Goal: Information Seeking & Learning: Learn about a topic

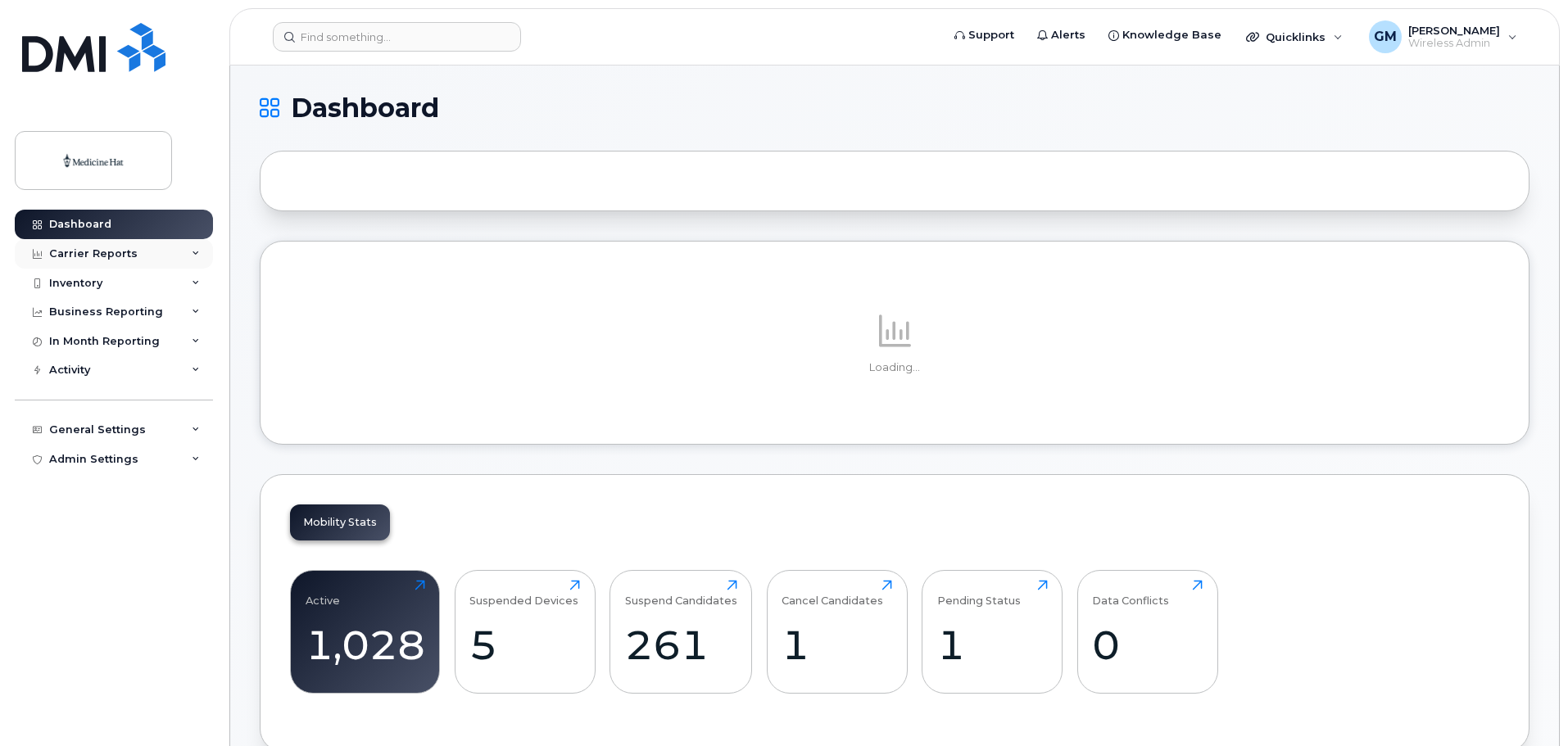
click at [193, 250] on icon at bounding box center [196, 254] width 8 height 8
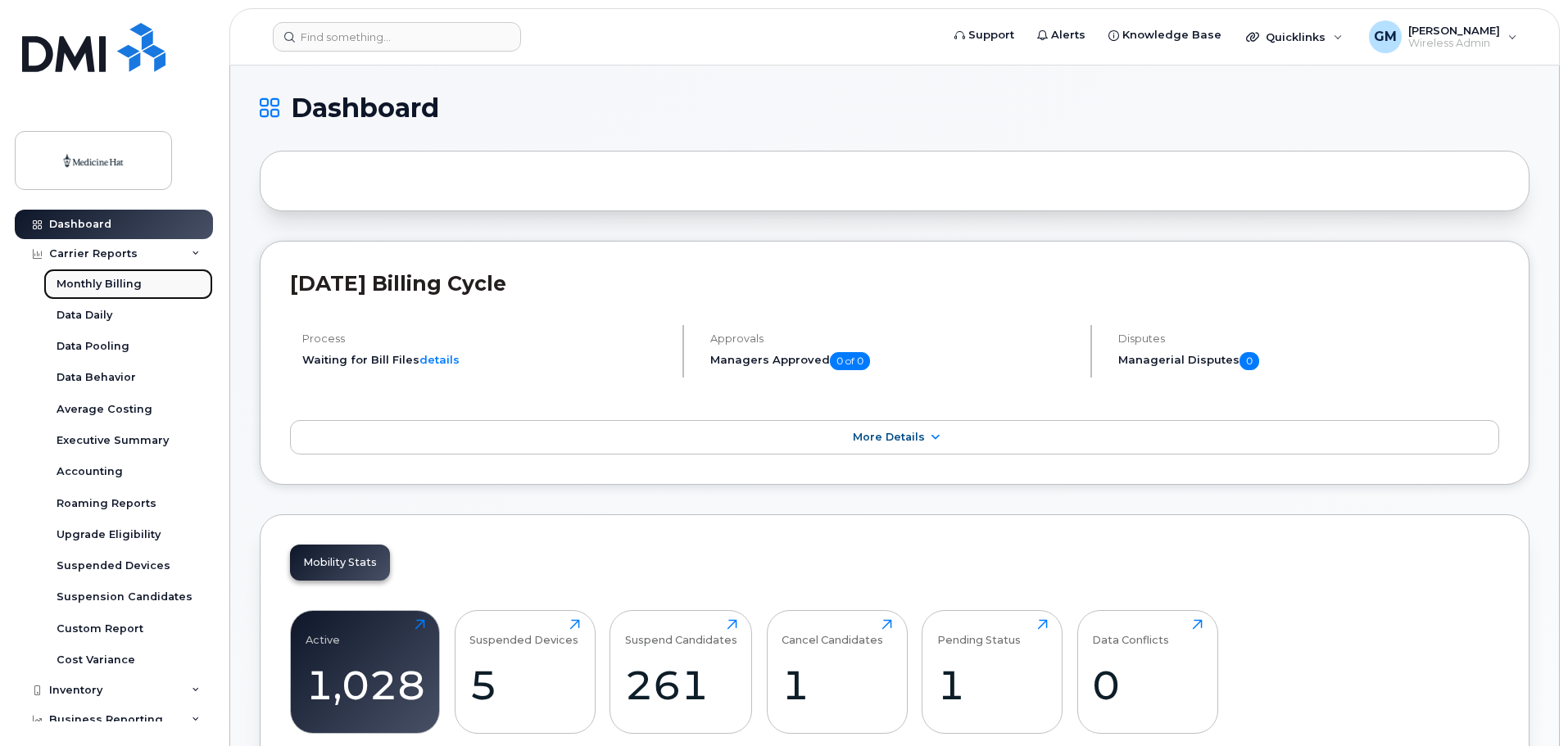
click at [128, 282] on div "Monthly Billing" at bounding box center [99, 284] width 85 height 15
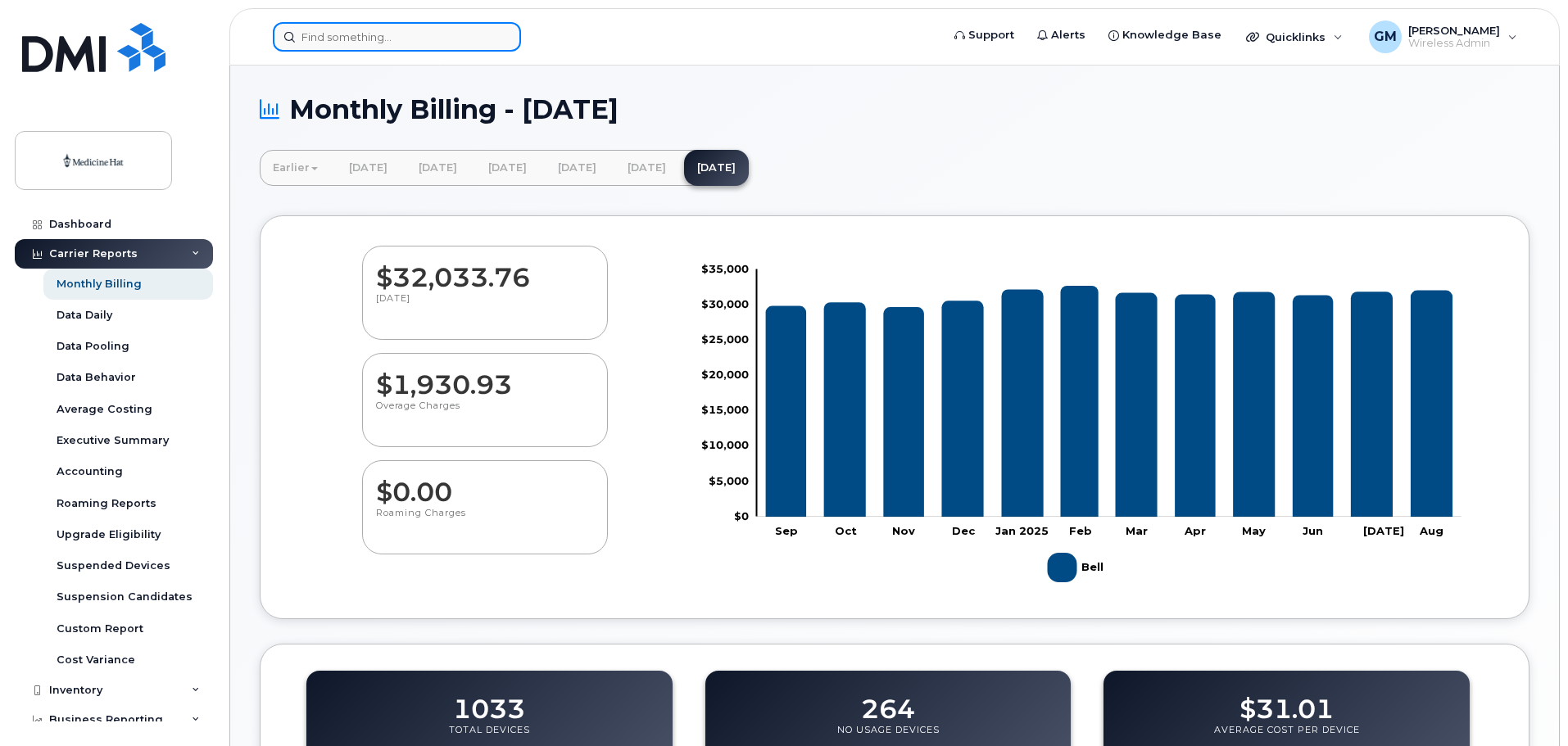
click at [410, 35] on input at bounding box center [396, 37] width 248 height 30
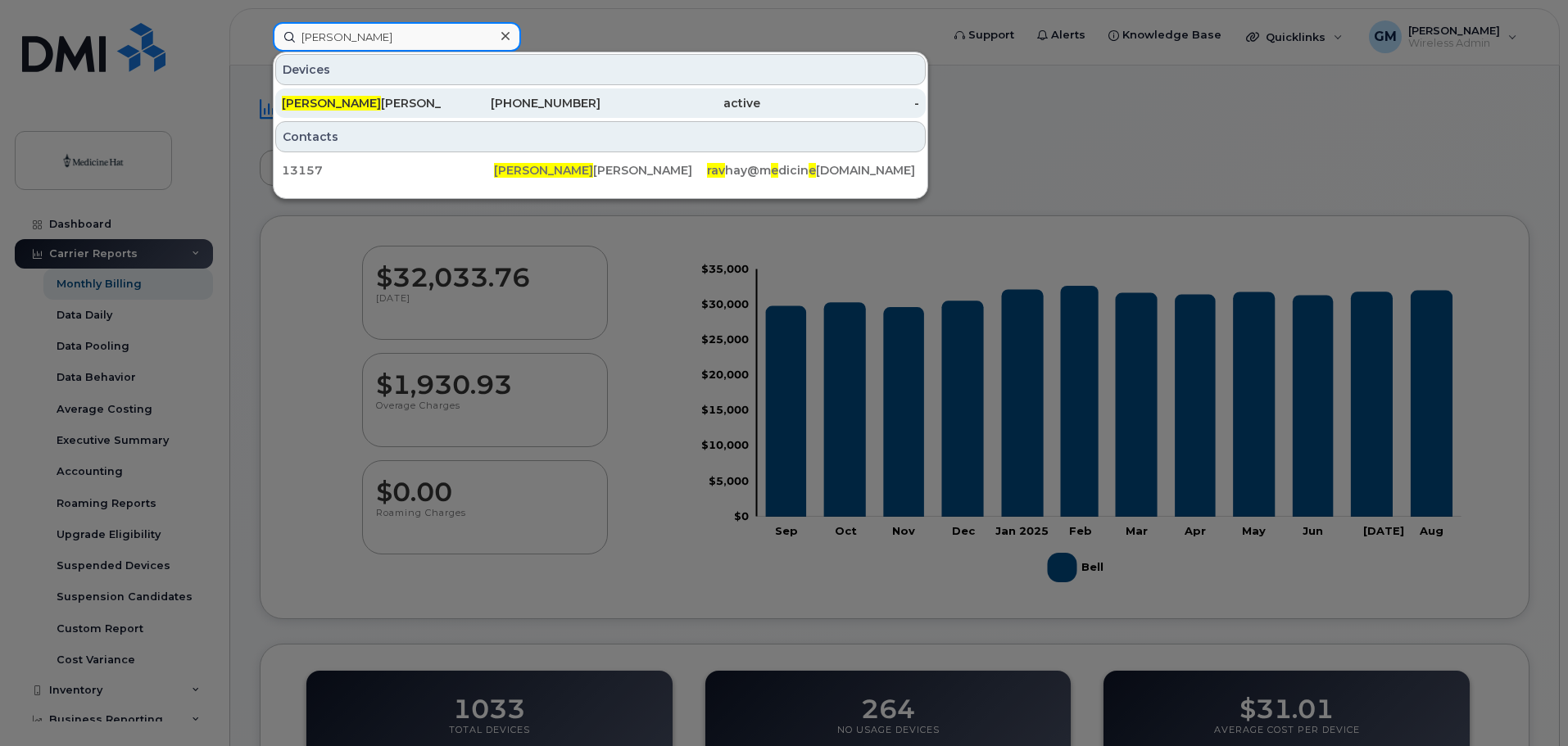
type input "ravee"
click at [349, 108] on div "Ravee na Hayer" at bounding box center [362, 103] width 160 height 16
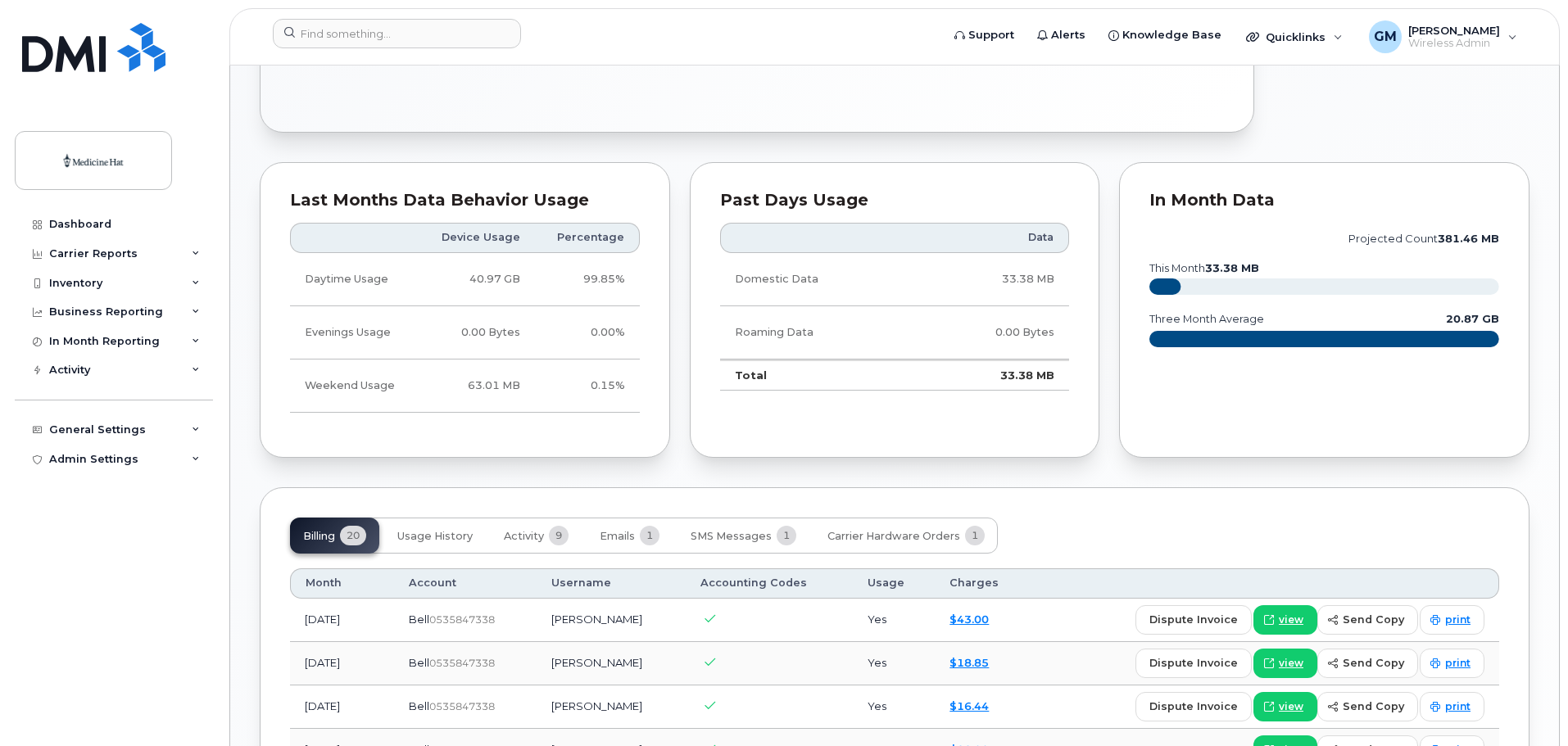
scroll to position [819, 0]
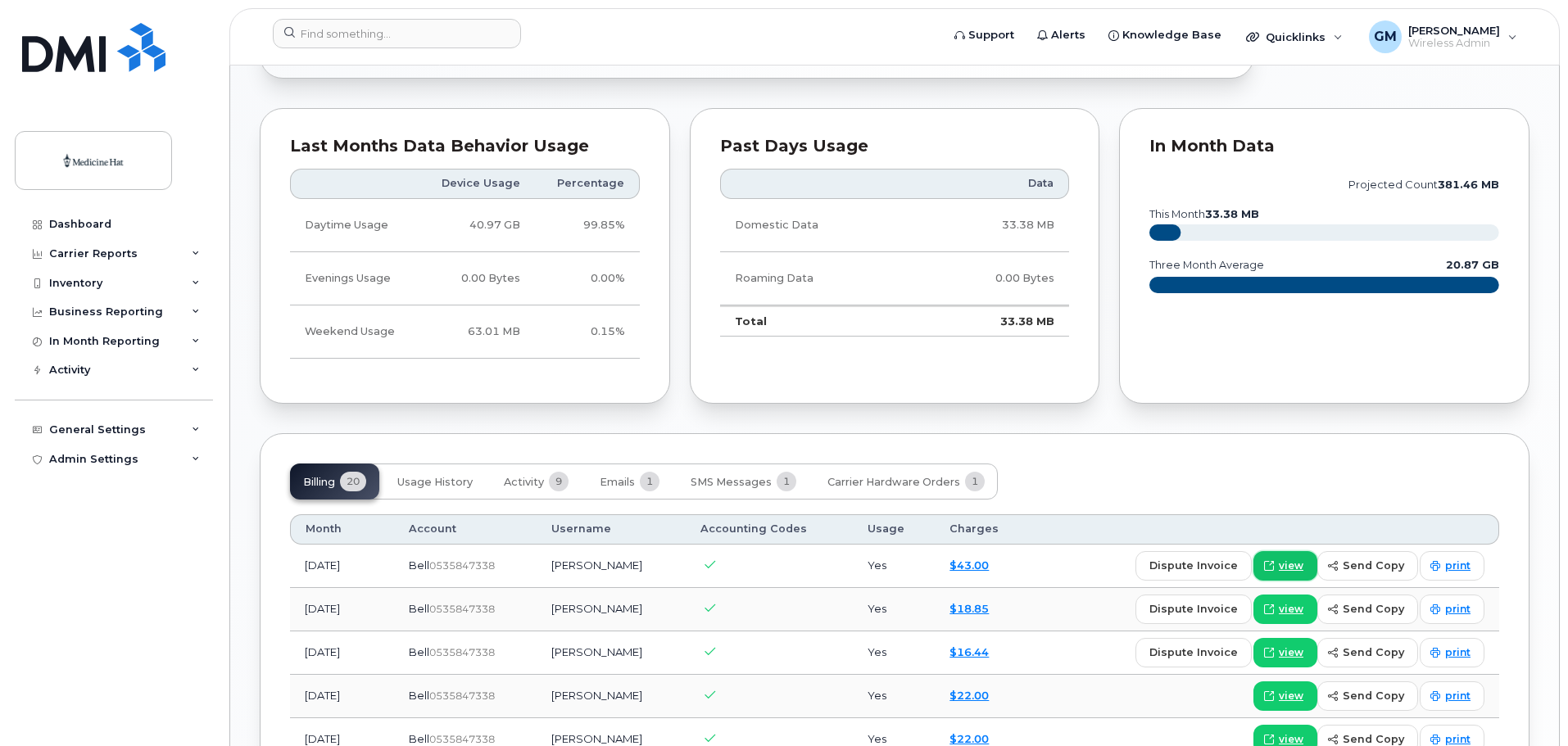
click at [1295, 562] on span "view" at bounding box center [1291, 566] width 25 height 15
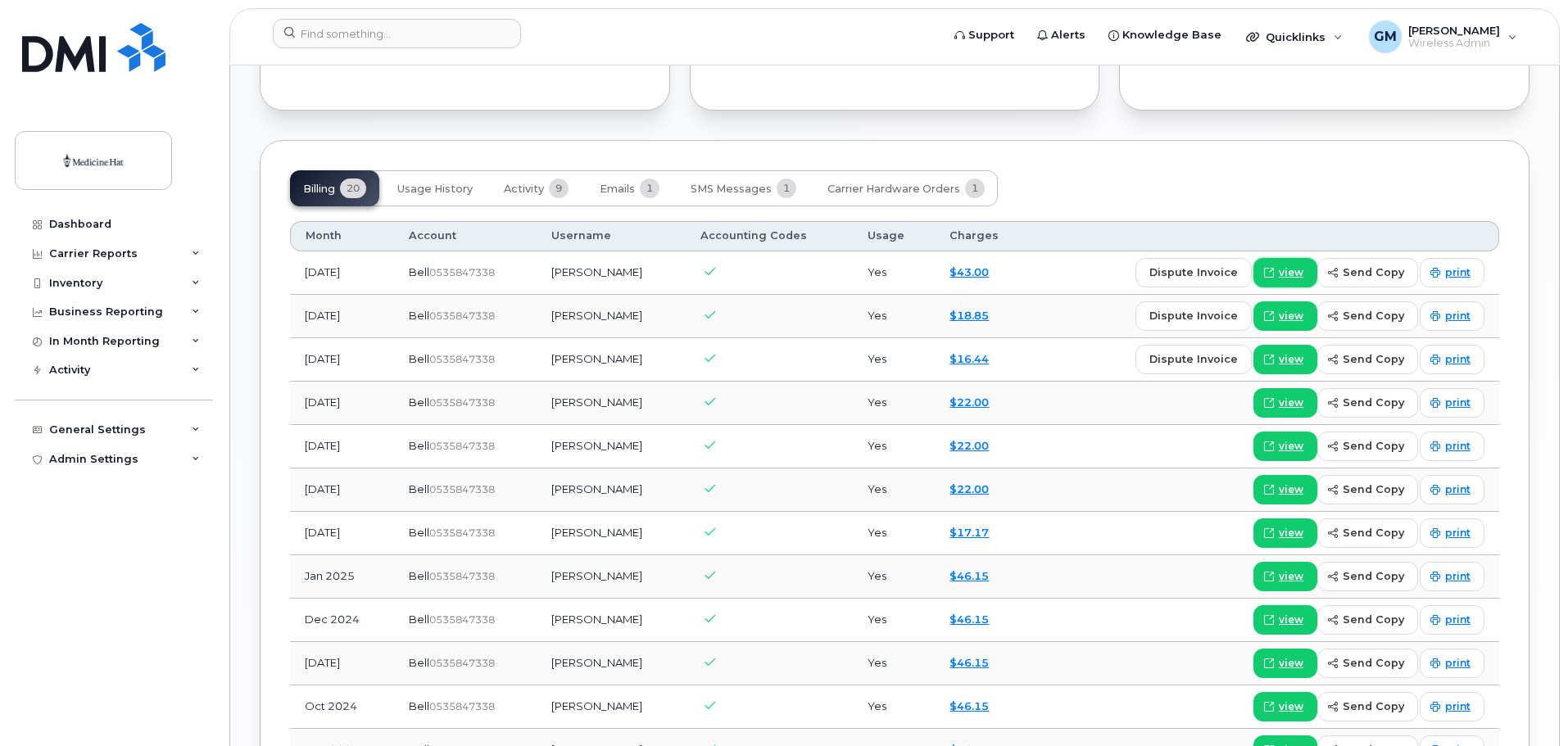
scroll to position [1146, 0]
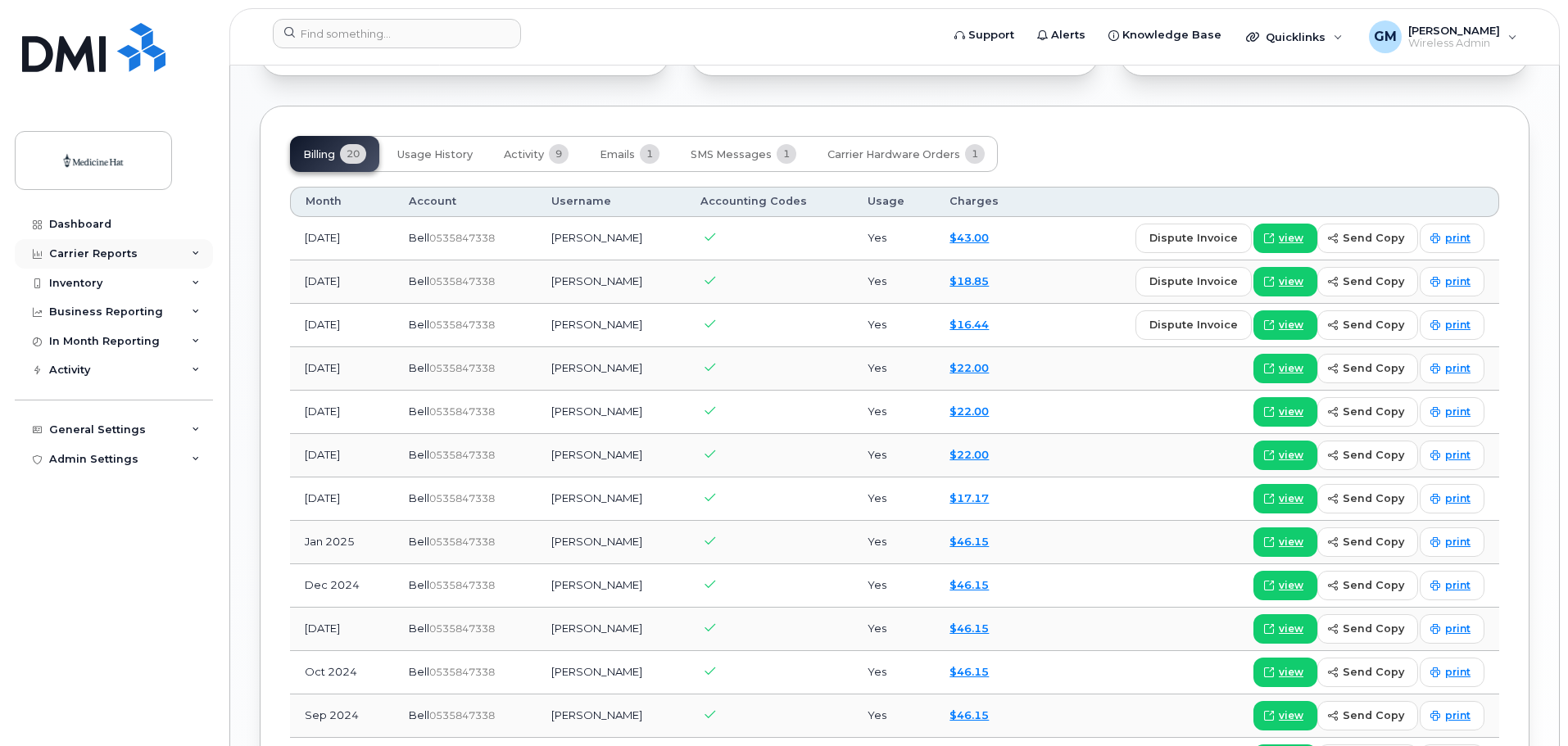
click at [101, 252] on div "Carrier Reports" at bounding box center [93, 254] width 88 height 13
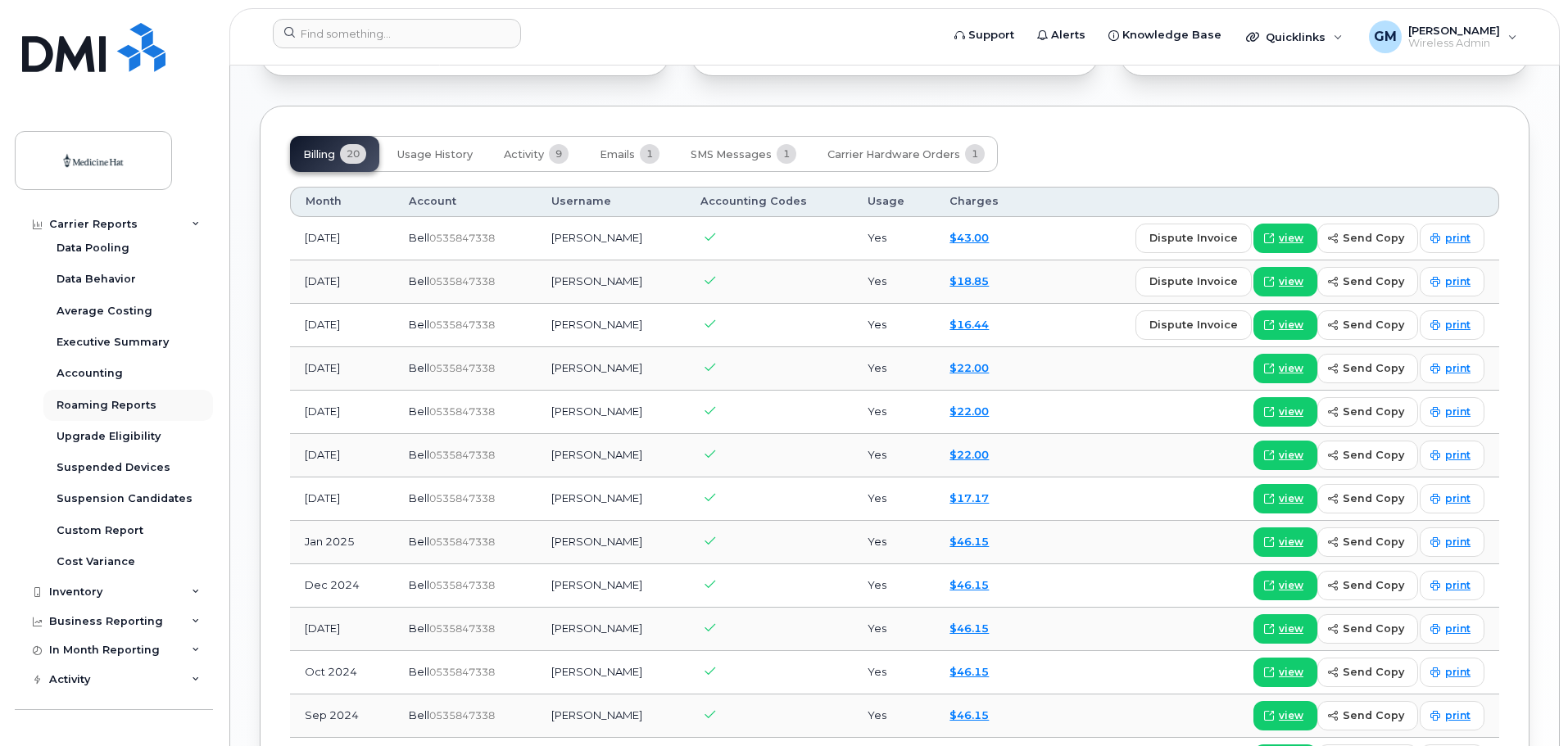
scroll to position [109, 0]
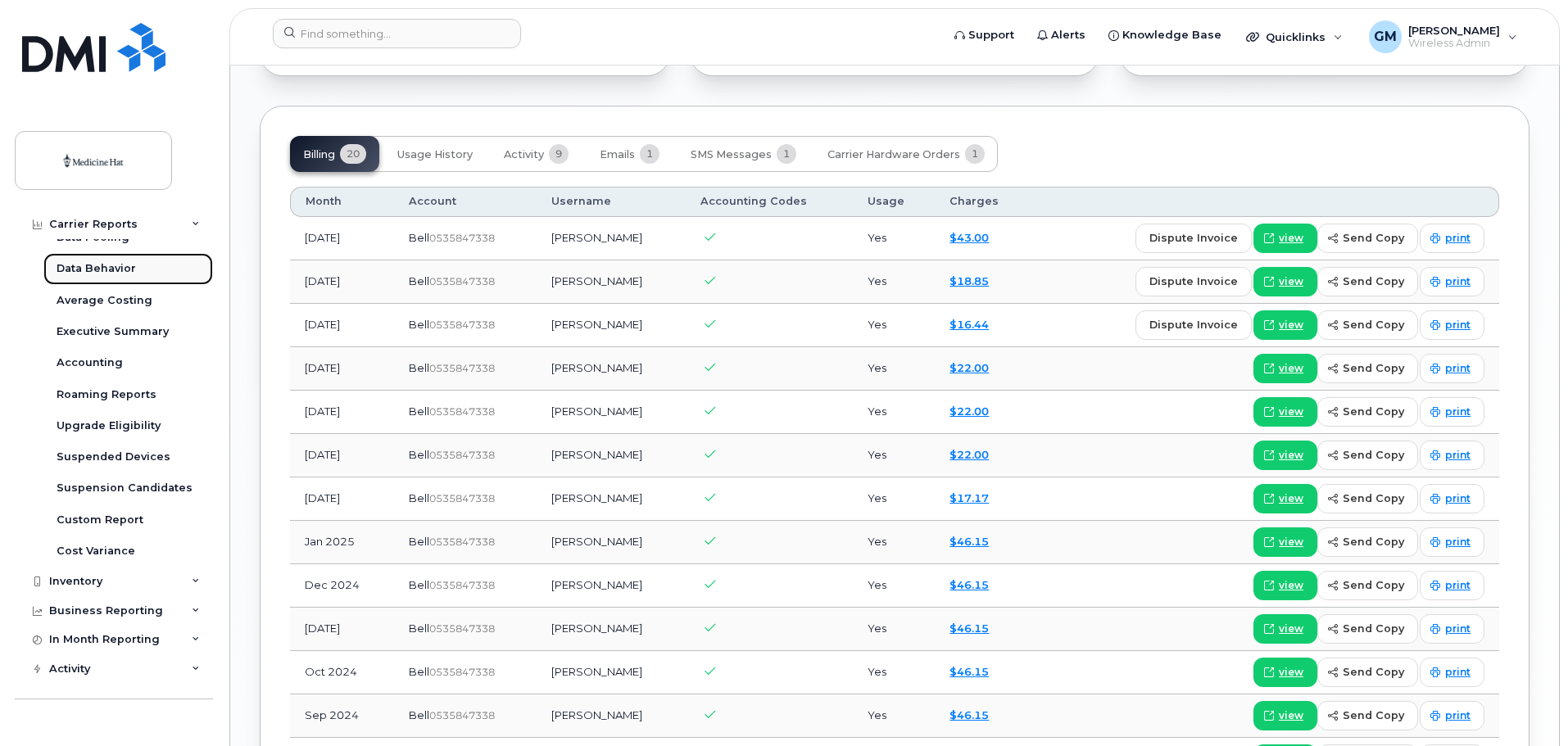
click at [109, 265] on div "Data Behavior" at bounding box center [96, 268] width 79 height 15
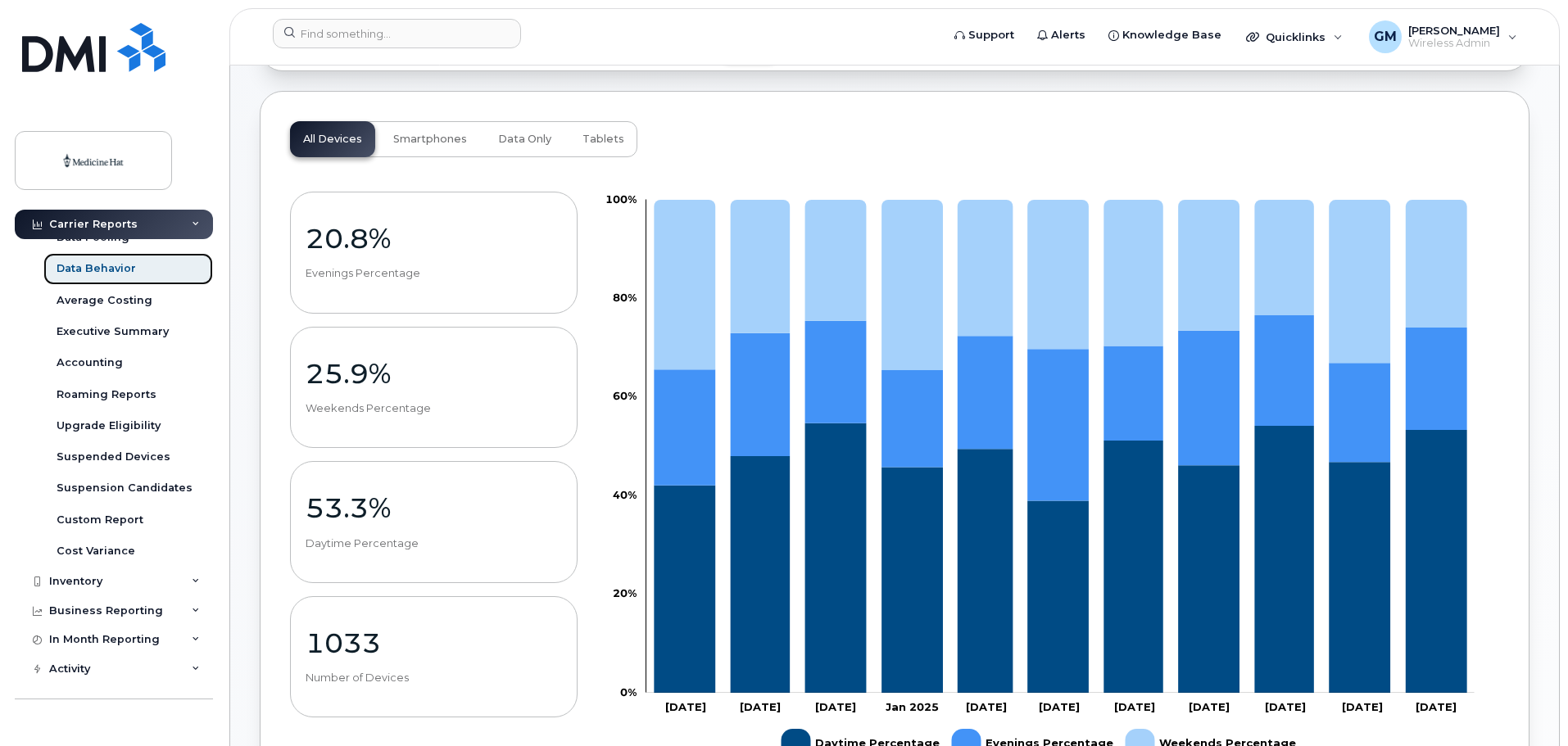
scroll to position [219, 0]
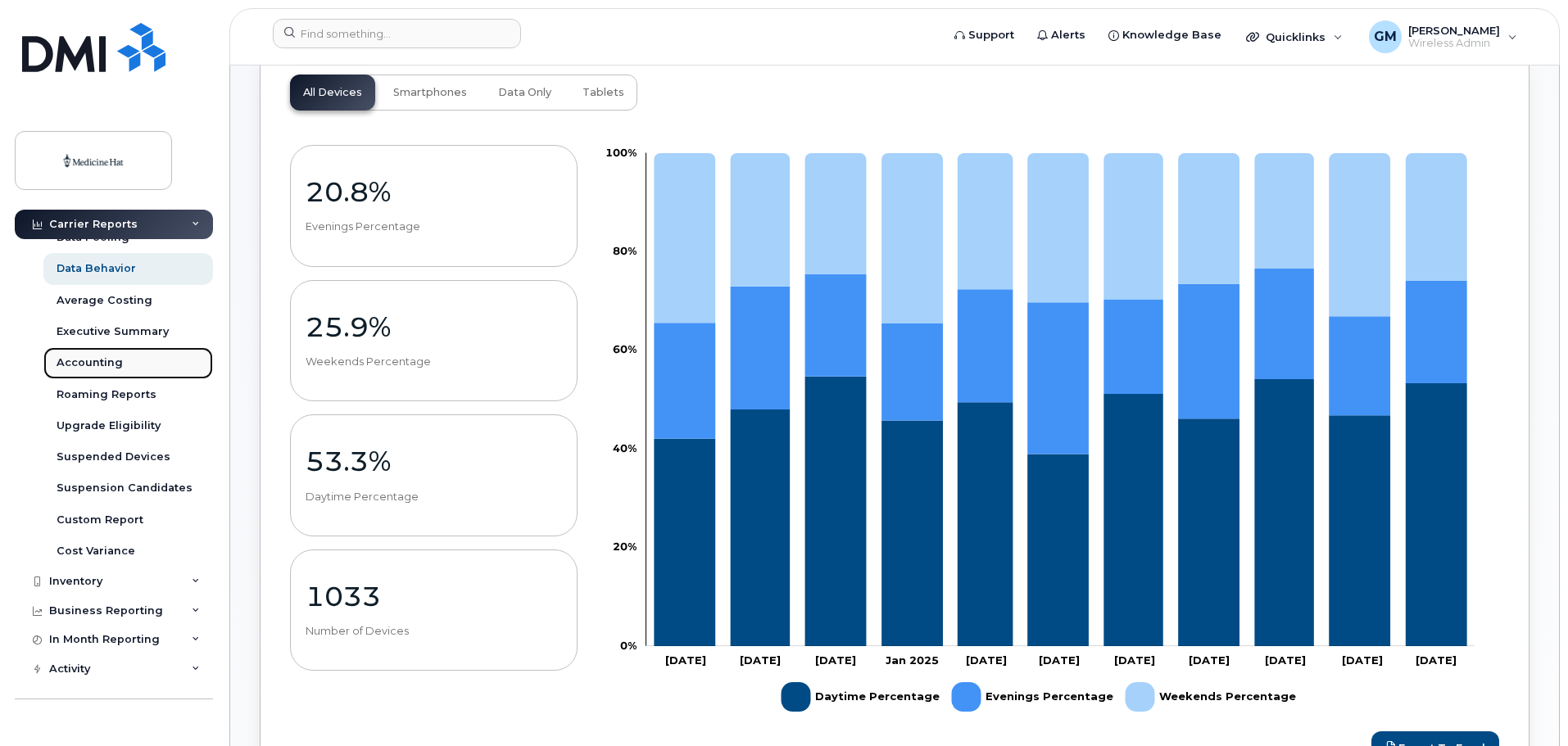
click at [98, 354] on link "Accounting" at bounding box center [128, 363] width 170 height 31
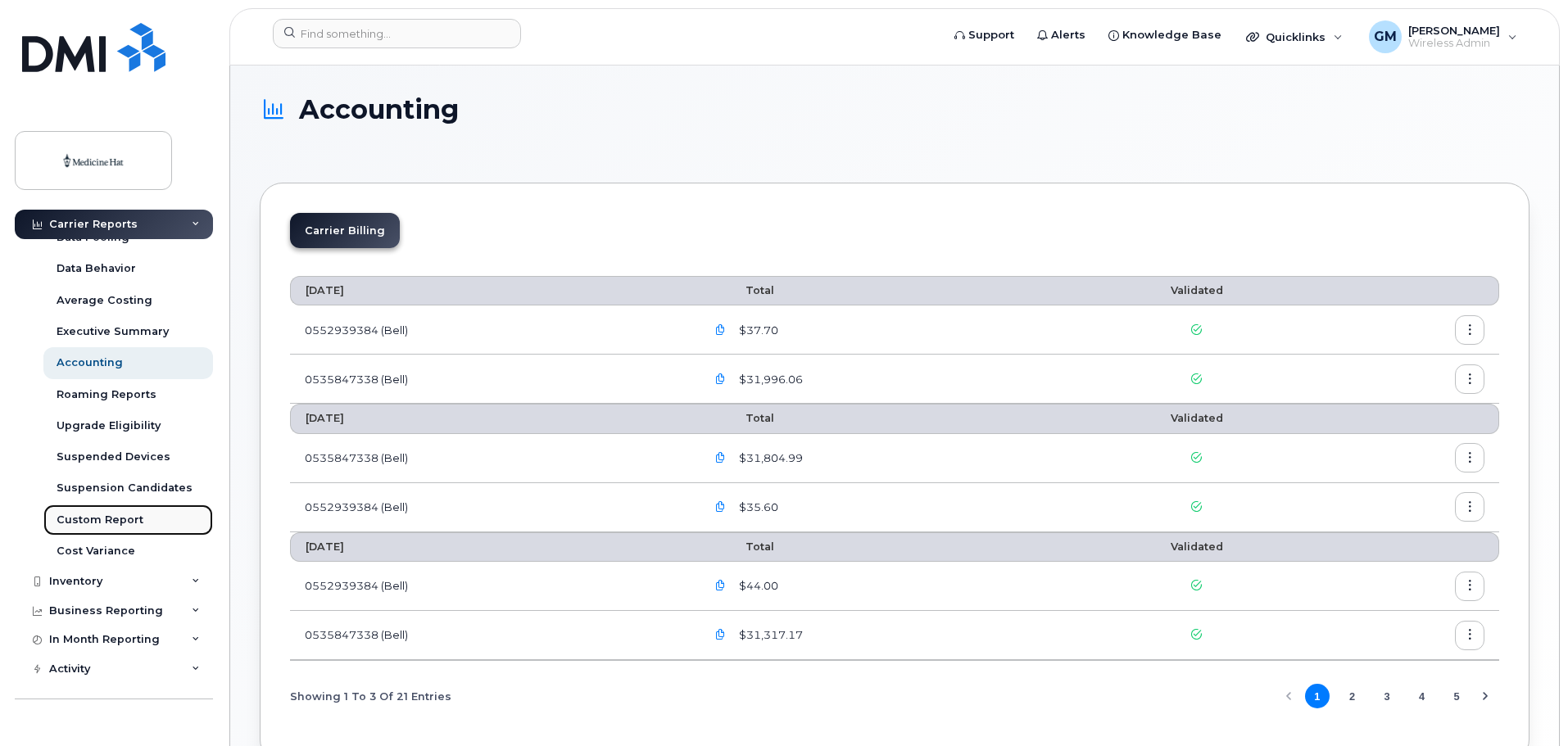
click at [111, 522] on div "Custom Report" at bounding box center [100, 520] width 86 height 15
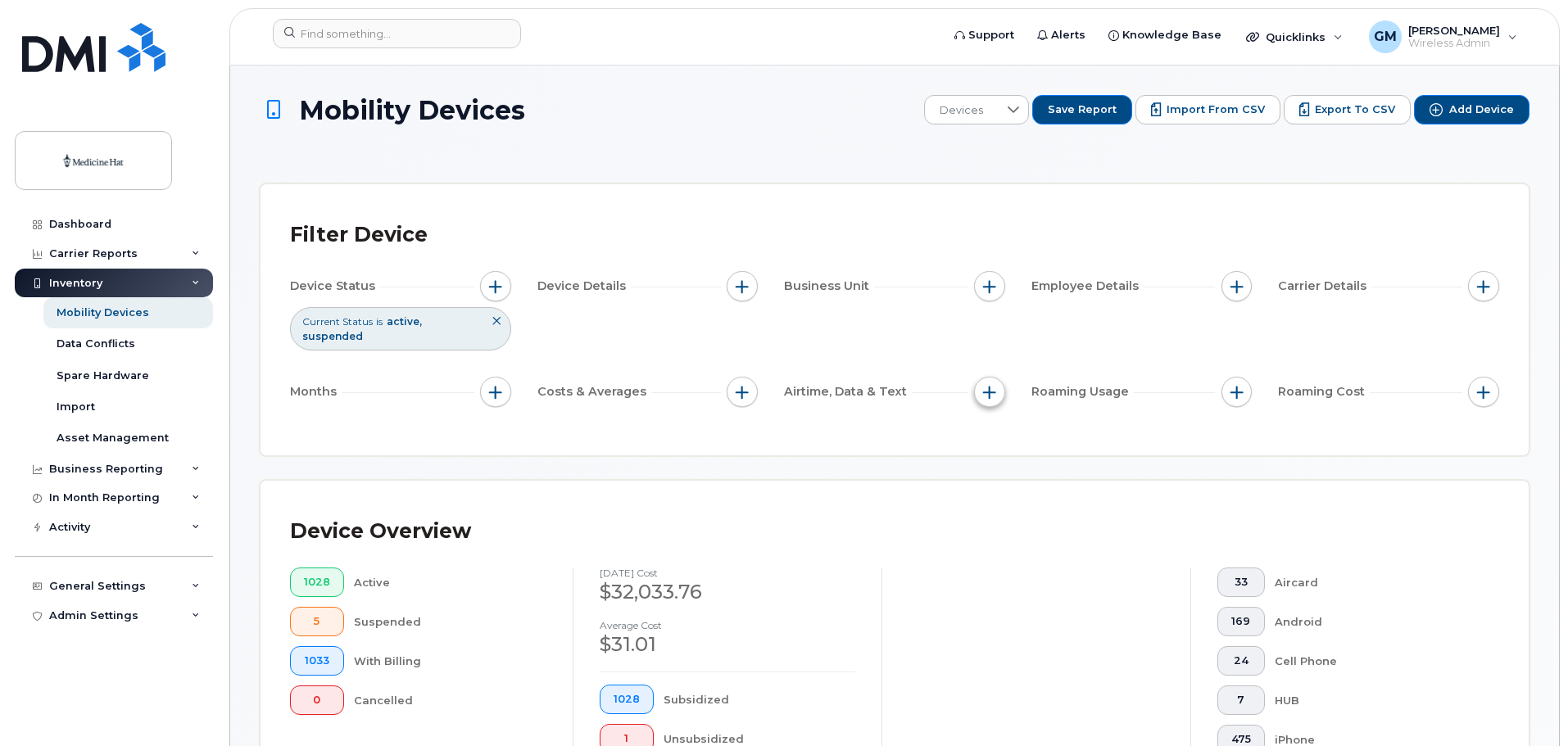
click at [986, 385] on span "button" at bounding box center [990, 392] width 13 height 13
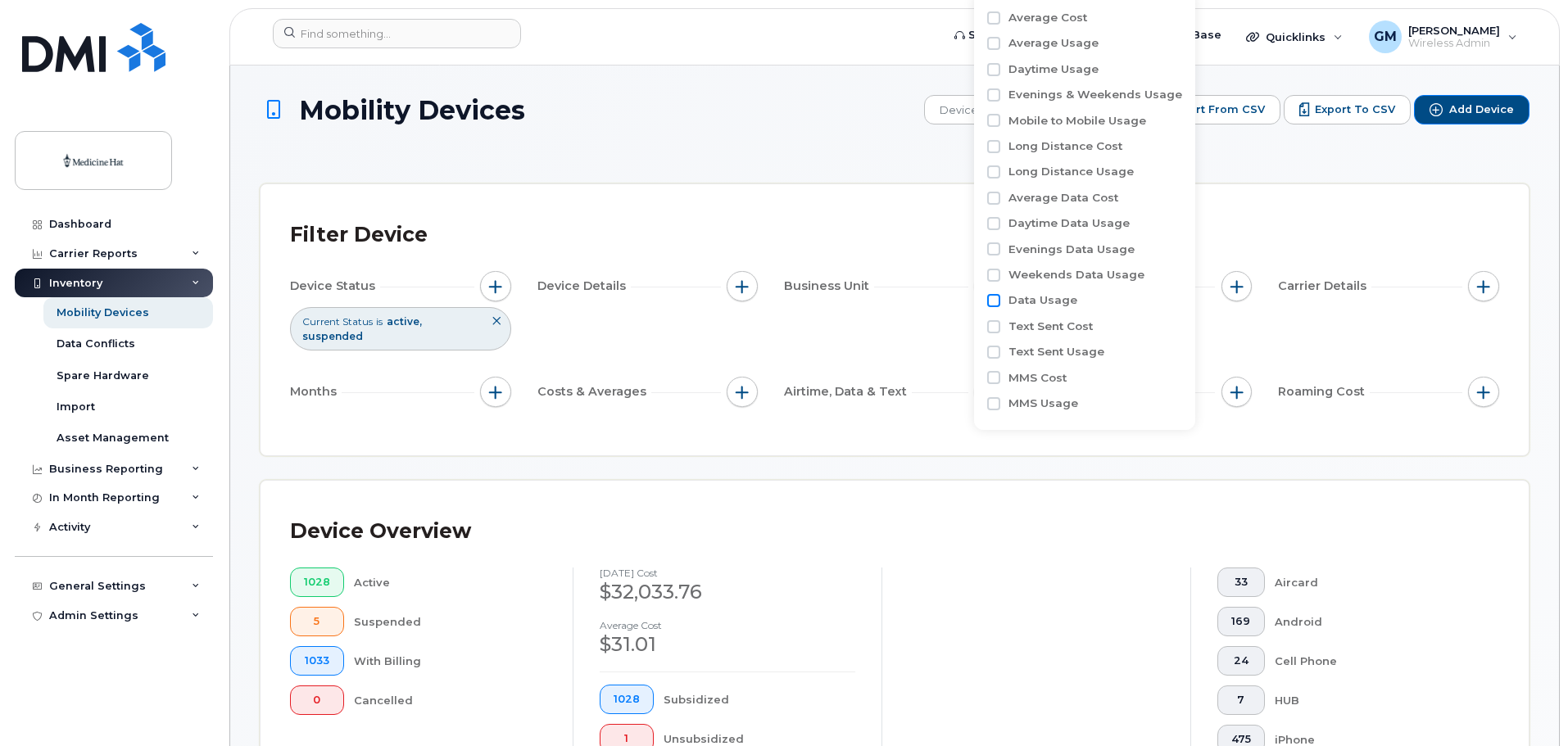
click at [991, 301] on input "Data Usage" at bounding box center [994, 301] width 13 height 13
click at [991, 303] on input "Data Usage" at bounding box center [994, 301] width 13 height 13
checkbox input "false"
click at [743, 385] on span "button" at bounding box center [742, 392] width 13 height 13
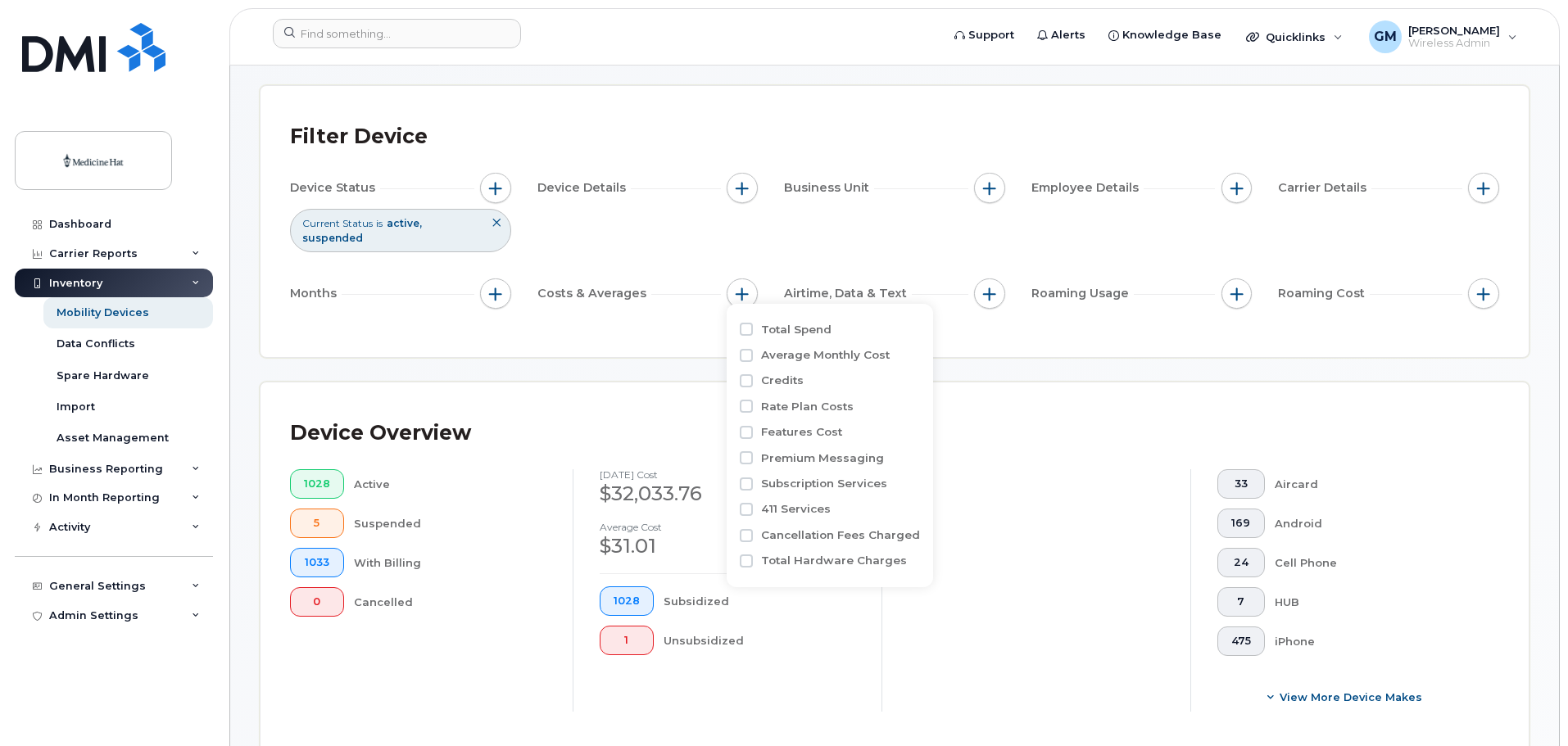
scroll to position [109, 0]
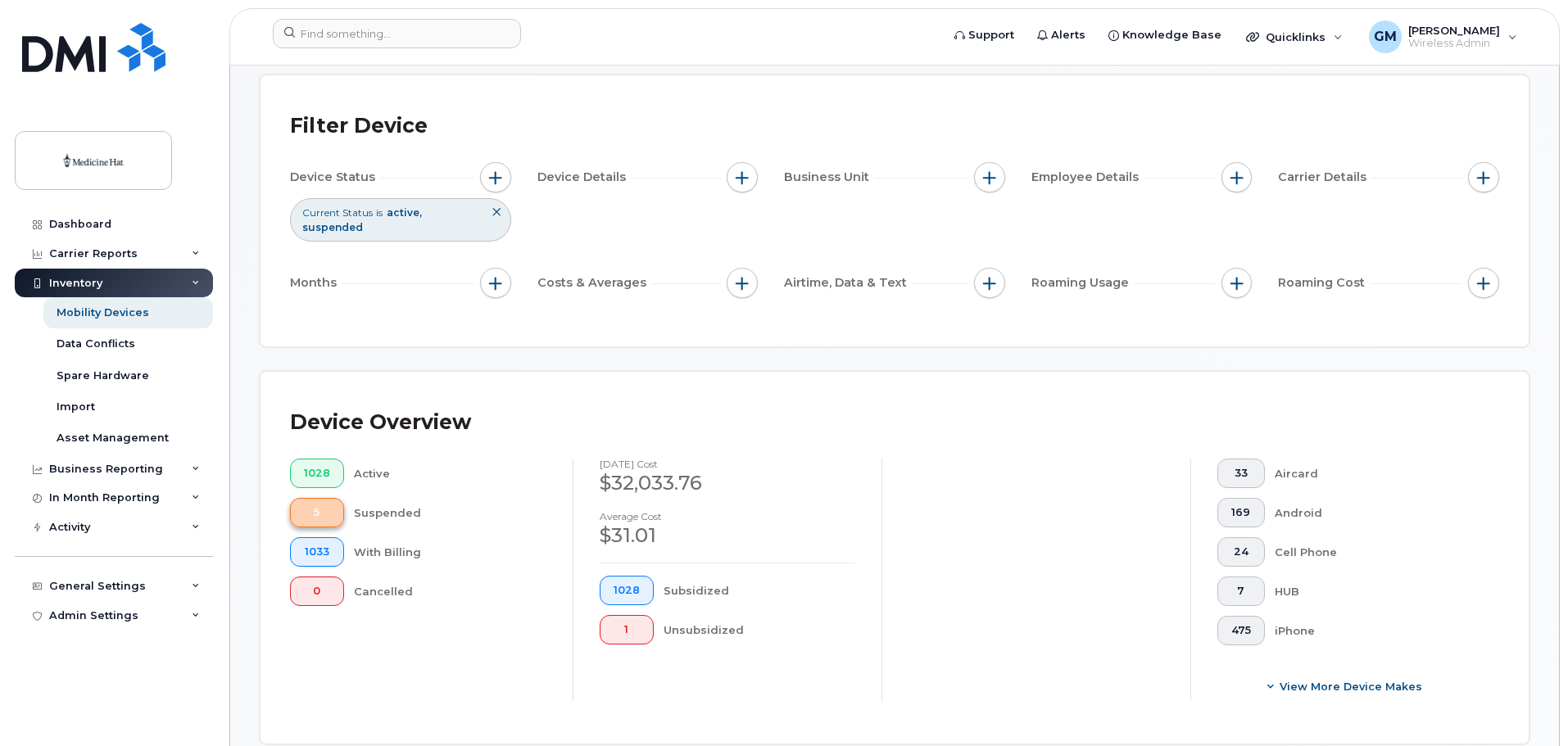
click at [318, 506] on span "5" at bounding box center [317, 513] width 26 height 13
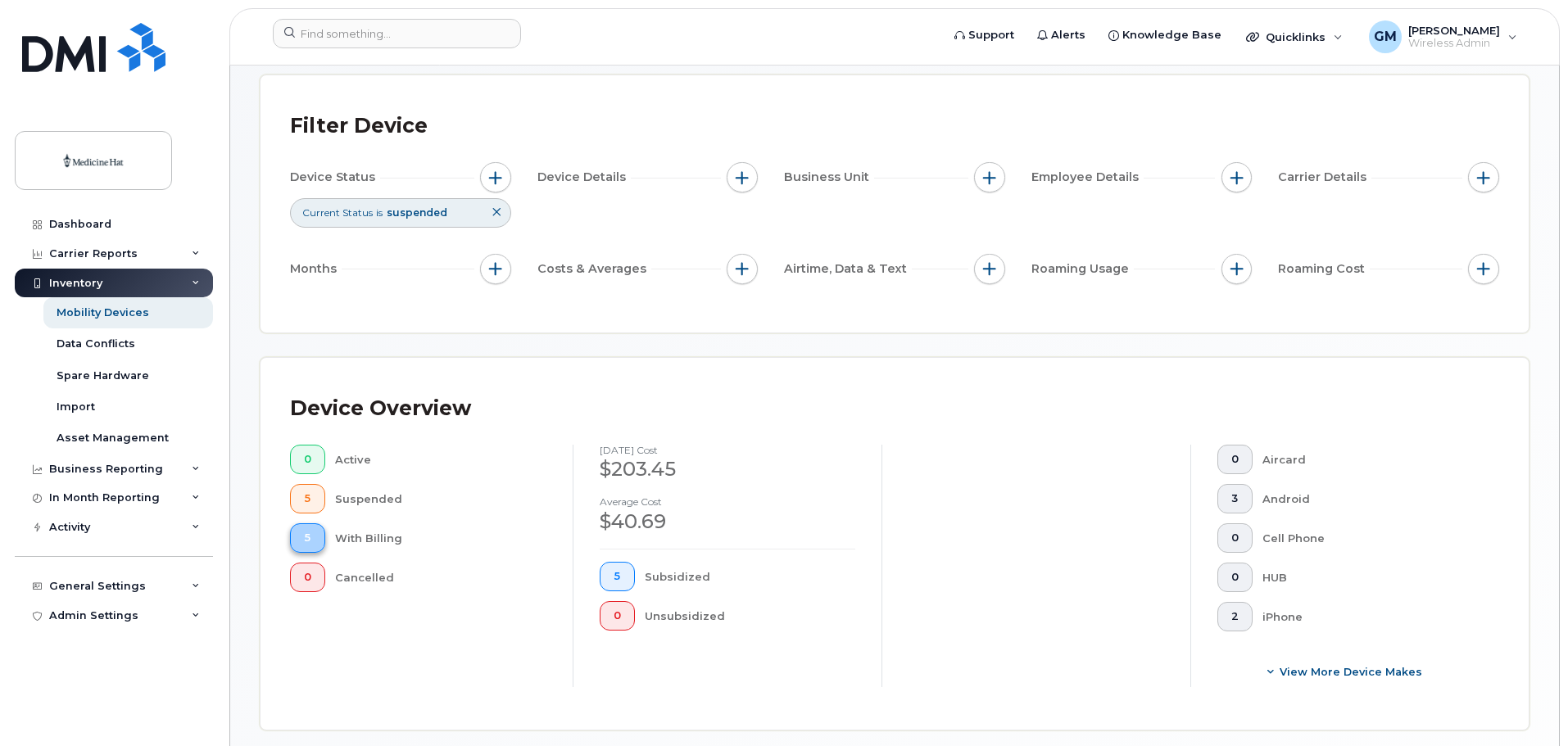
click at [300, 543] on button "5" at bounding box center [307, 539] width 35 height 30
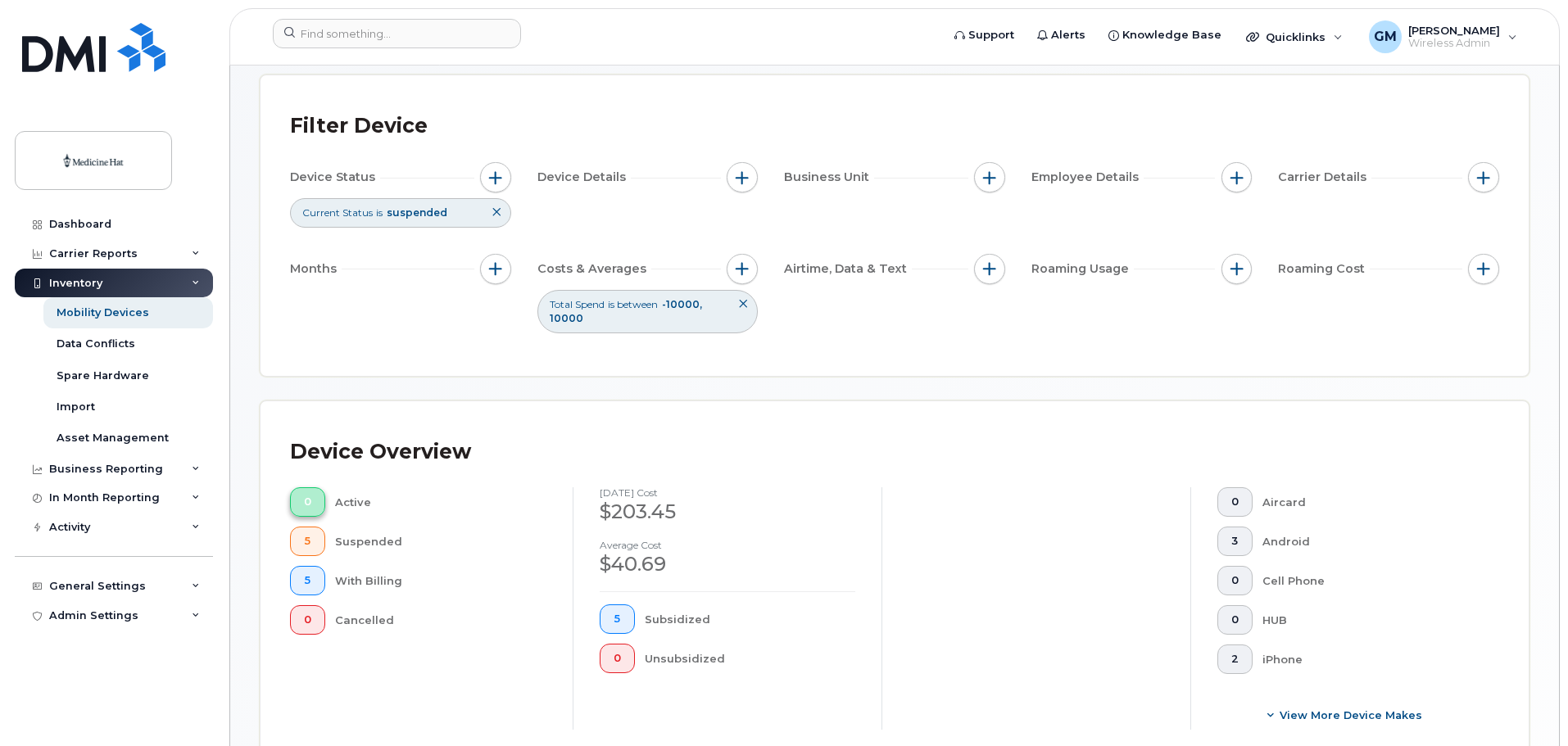
click at [308, 500] on span "0" at bounding box center [307, 502] width 7 height 13
click at [642, 315] on div "Total Spend is between -10000 10000" at bounding box center [647, 311] width 222 height 43
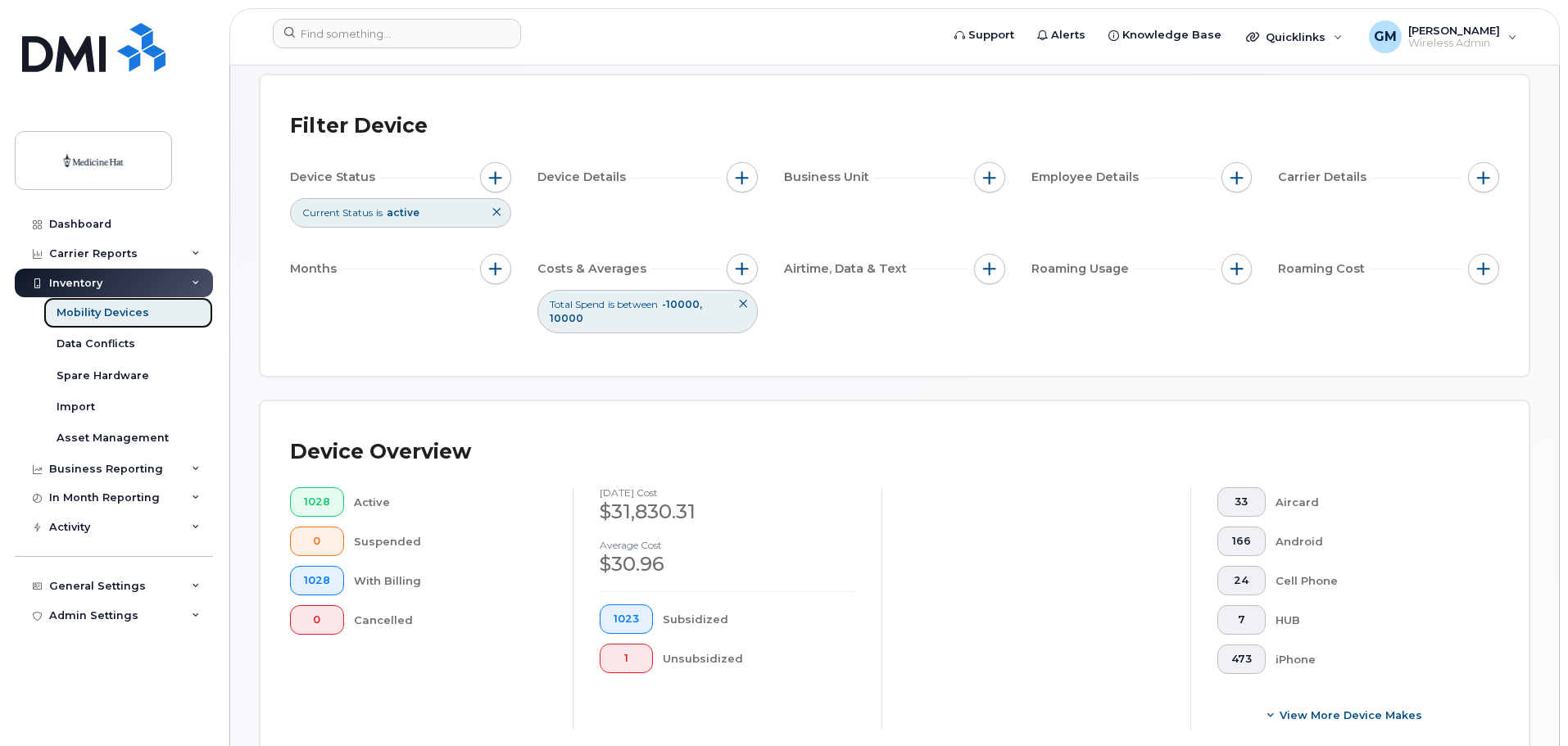
click at [139, 310] on div "Mobility Devices" at bounding box center [103, 313] width 92 height 15
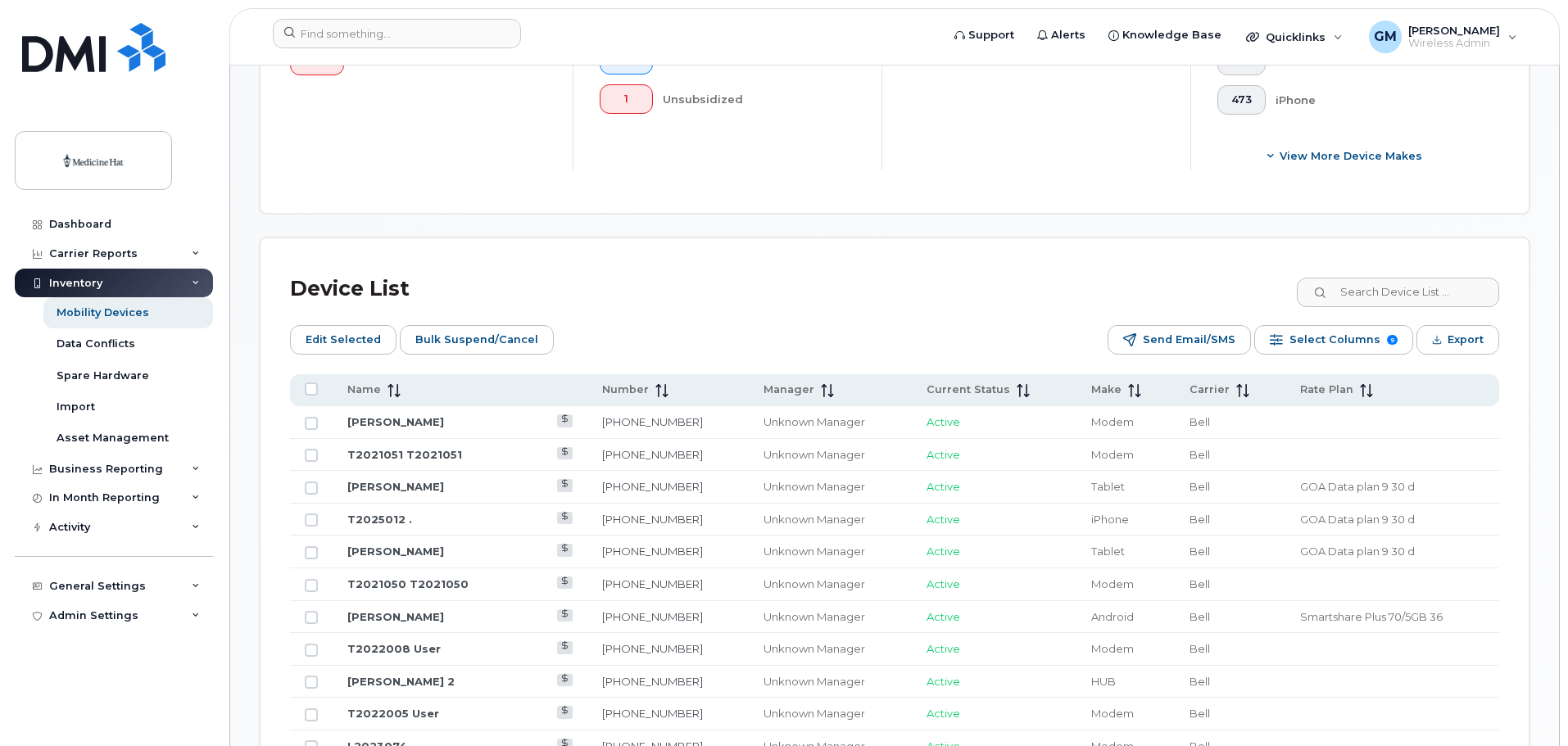
scroll to position [655, 0]
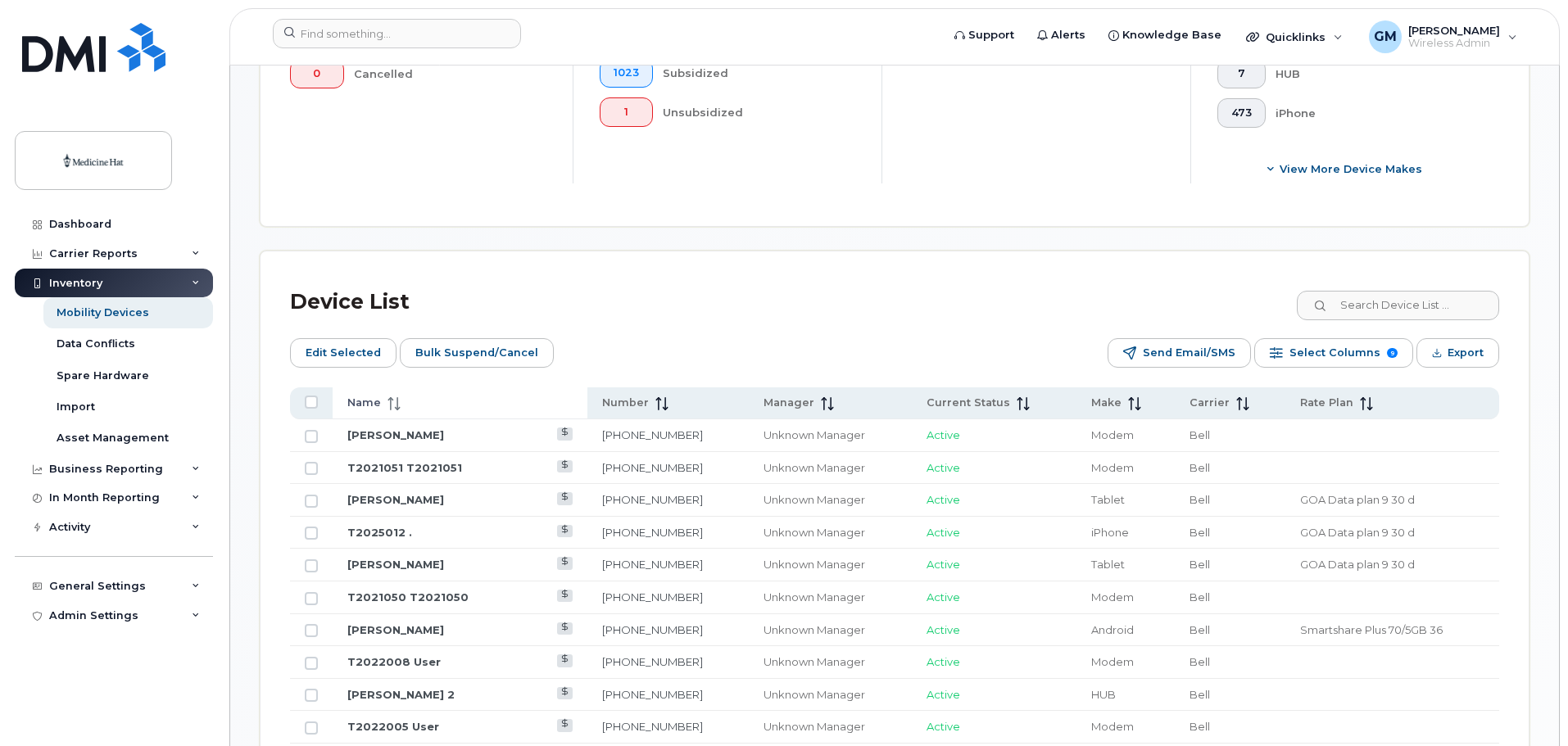
click at [388, 400] on icon at bounding box center [394, 403] width 13 height 13
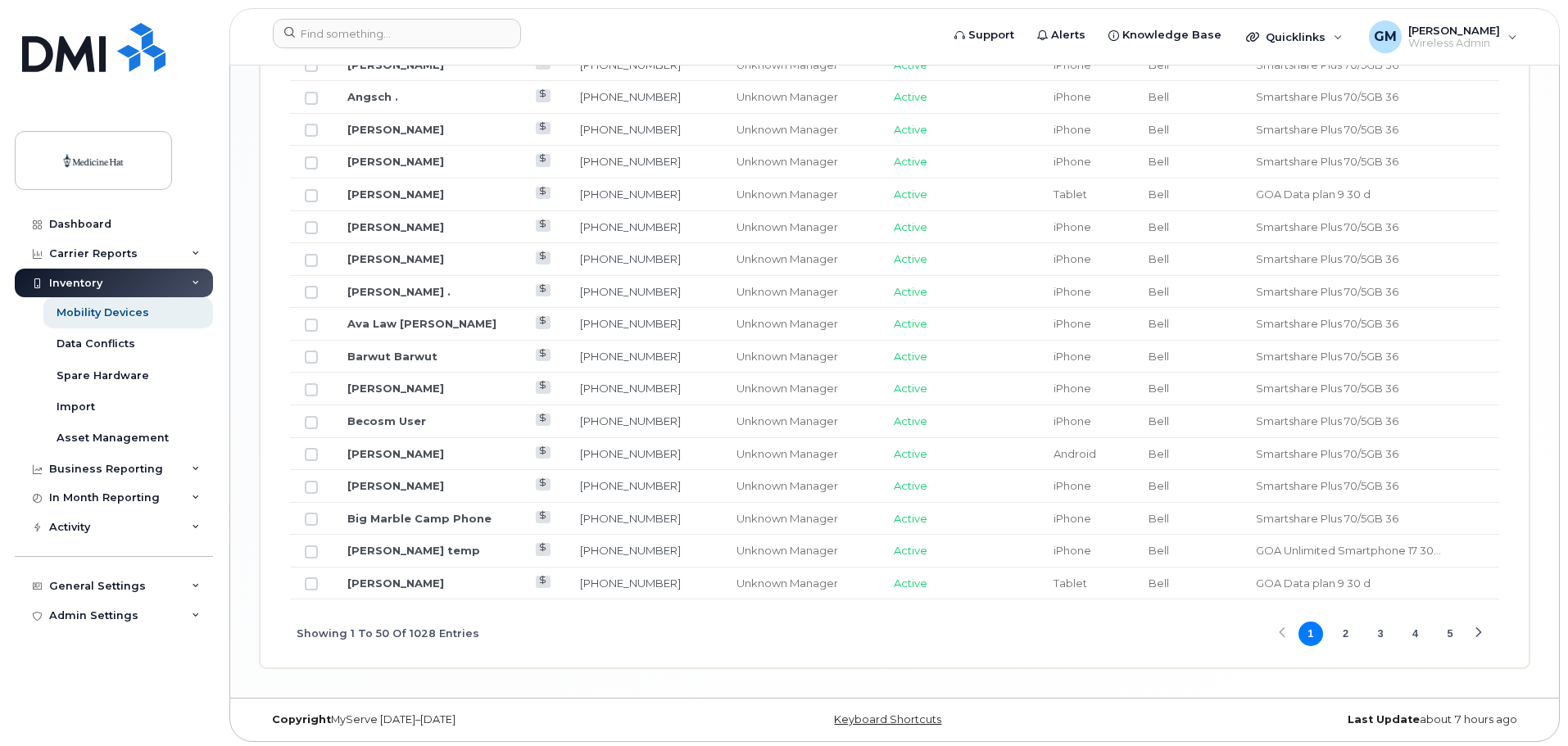
scroll to position [2099, 0]
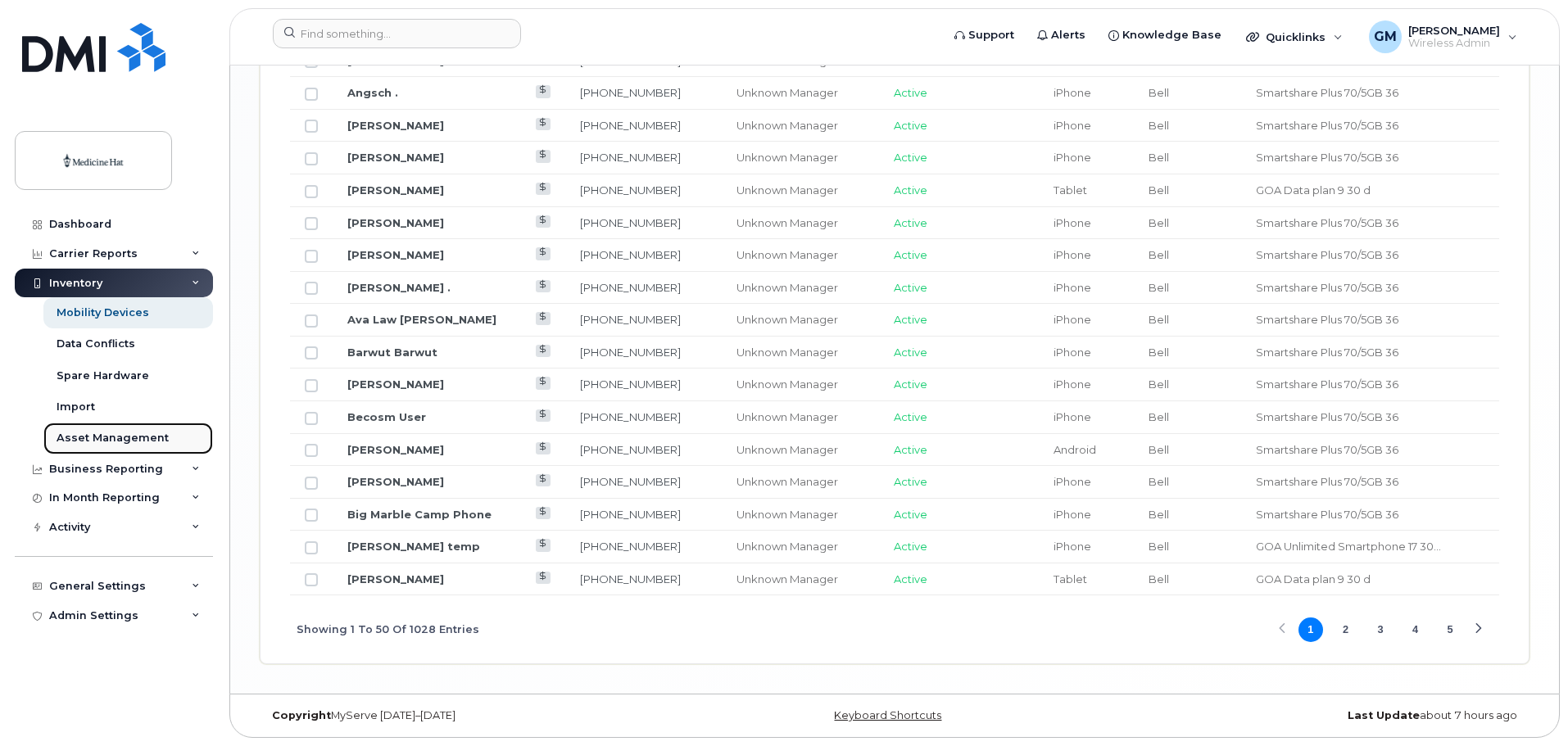
click at [128, 435] on div "Asset Management" at bounding box center [113, 438] width 112 height 15
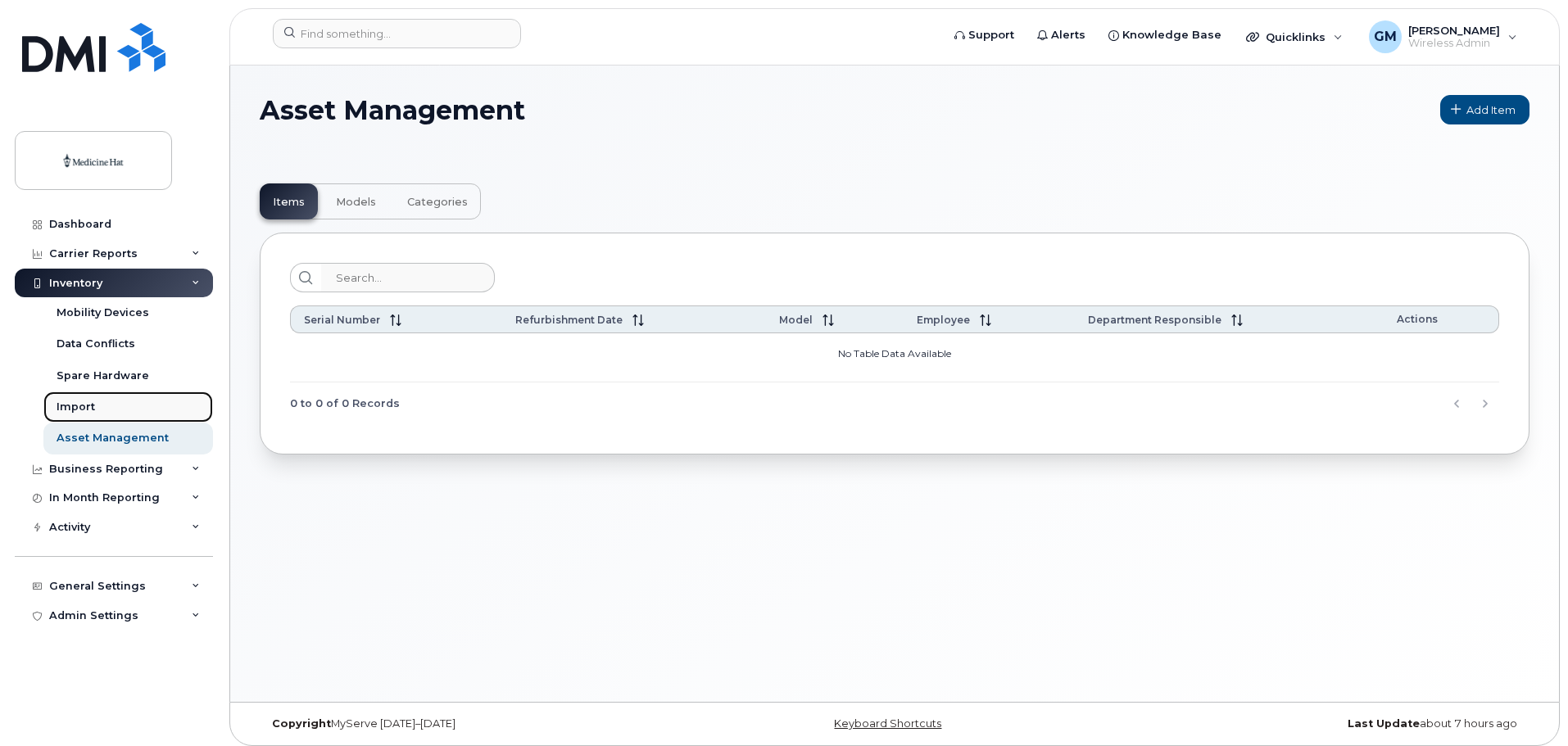
click at [78, 405] on div "Import" at bounding box center [76, 407] width 39 height 15
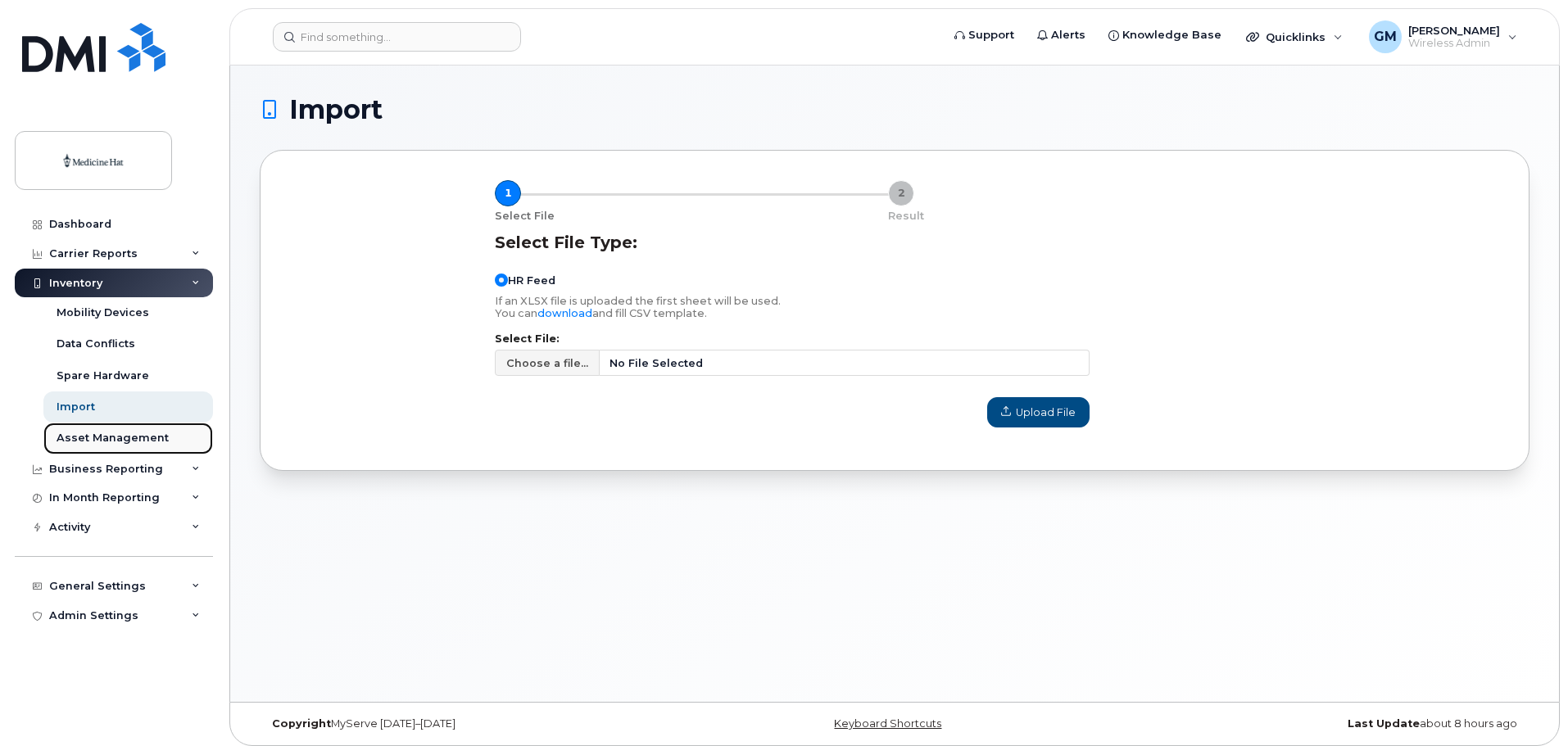
click at [138, 440] on div "Asset Management" at bounding box center [113, 438] width 112 height 15
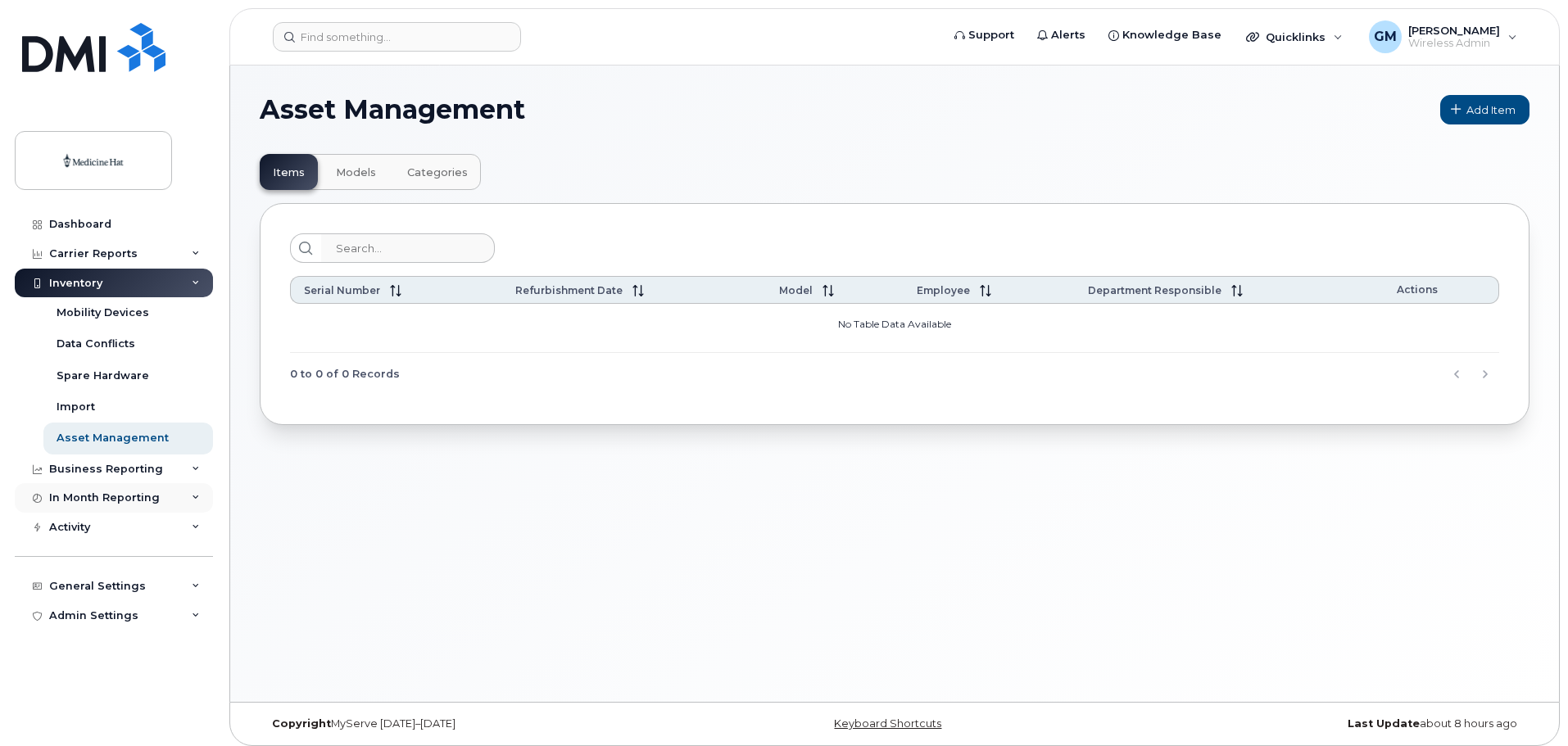
click at [82, 497] on div "In Month Reporting" at bounding box center [105, 498] width 110 height 13
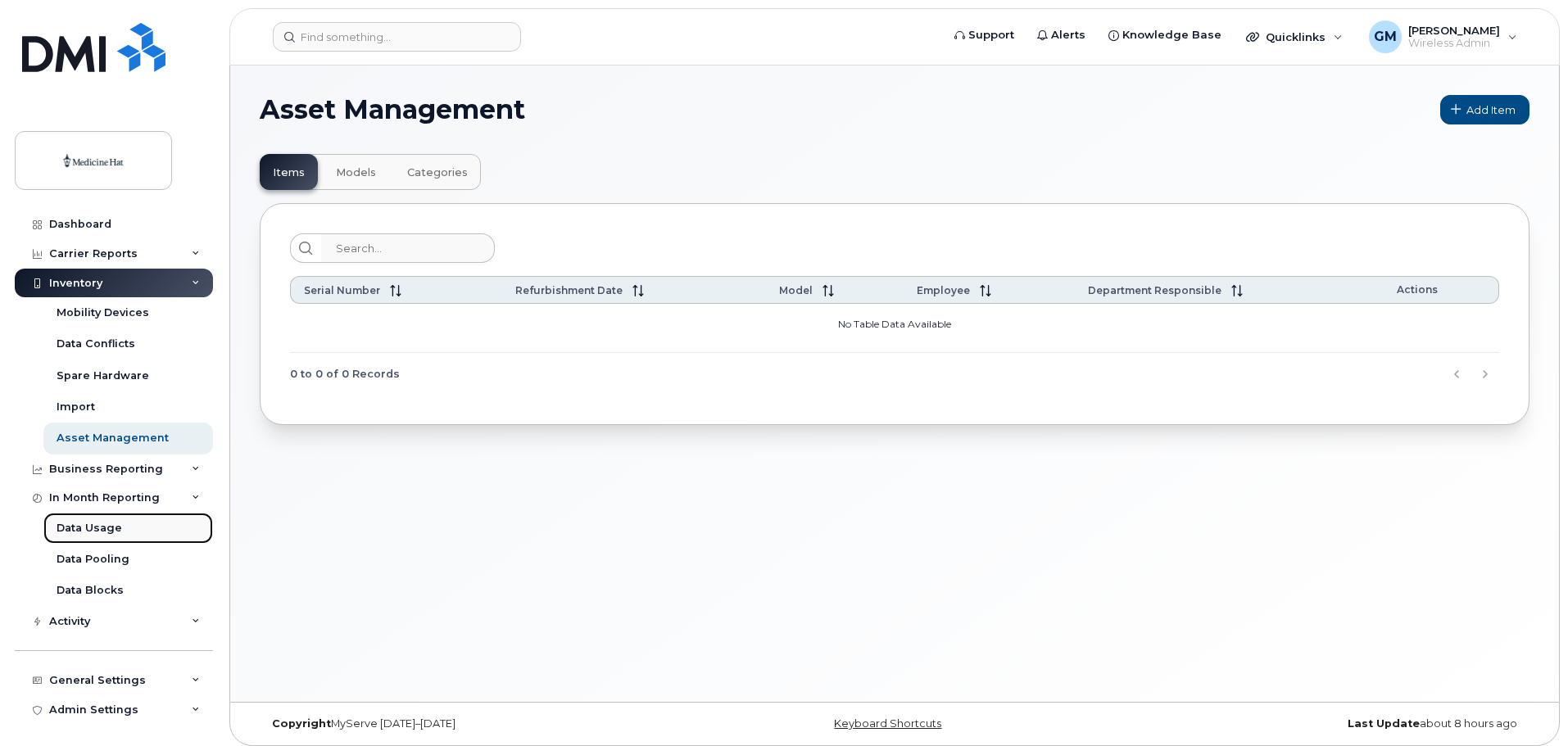
click at [96, 527] on div "Data Usage" at bounding box center [90, 529] width 66 height 15
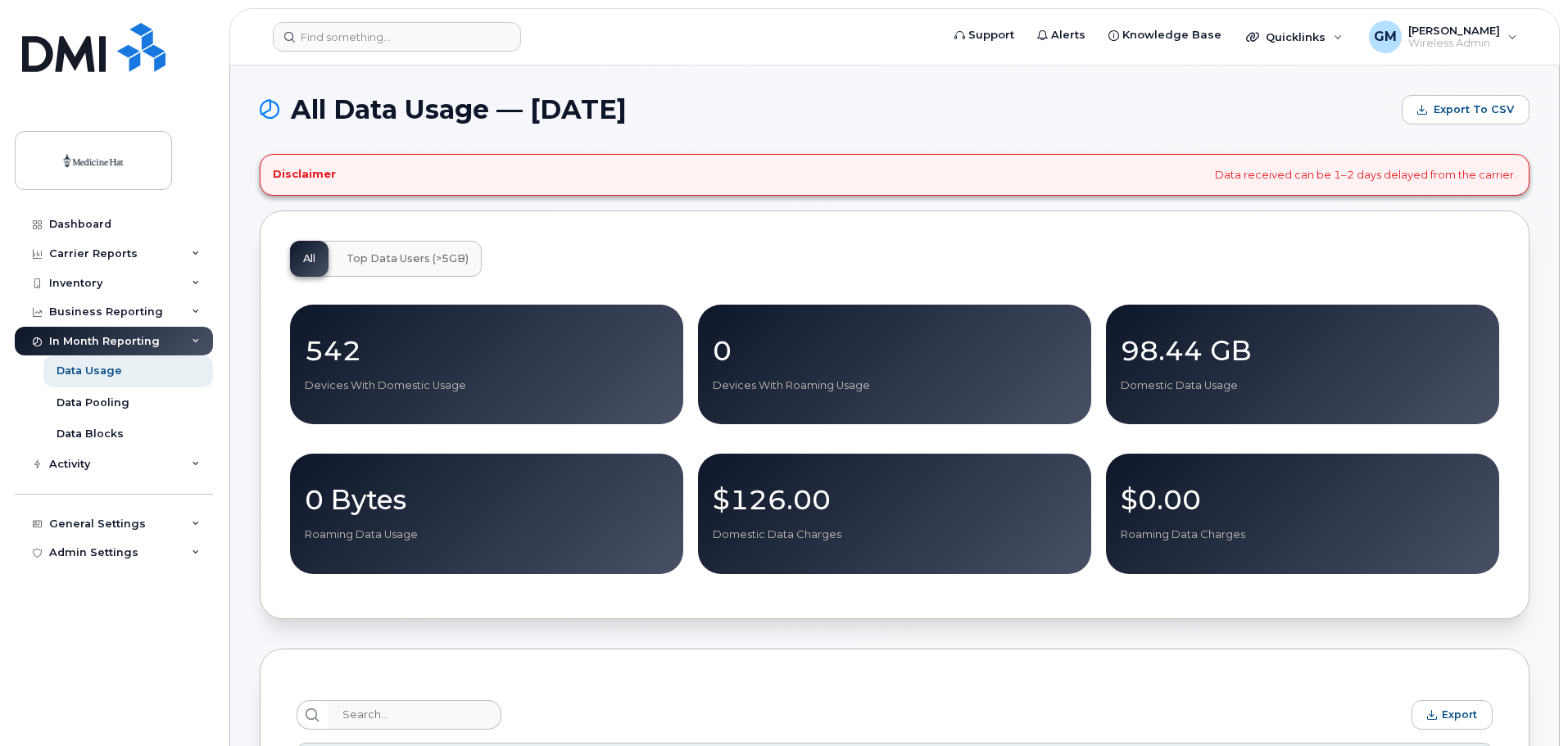
click at [796, 515] on p "$126.00" at bounding box center [894, 500] width 364 height 30
drag, startPoint x: 418, startPoint y: 255, endPoint x: 431, endPoint y: 254, distance: 13.0
click at [418, 255] on span "Top Data Users (>5GB)" at bounding box center [408, 259] width 122 height 13
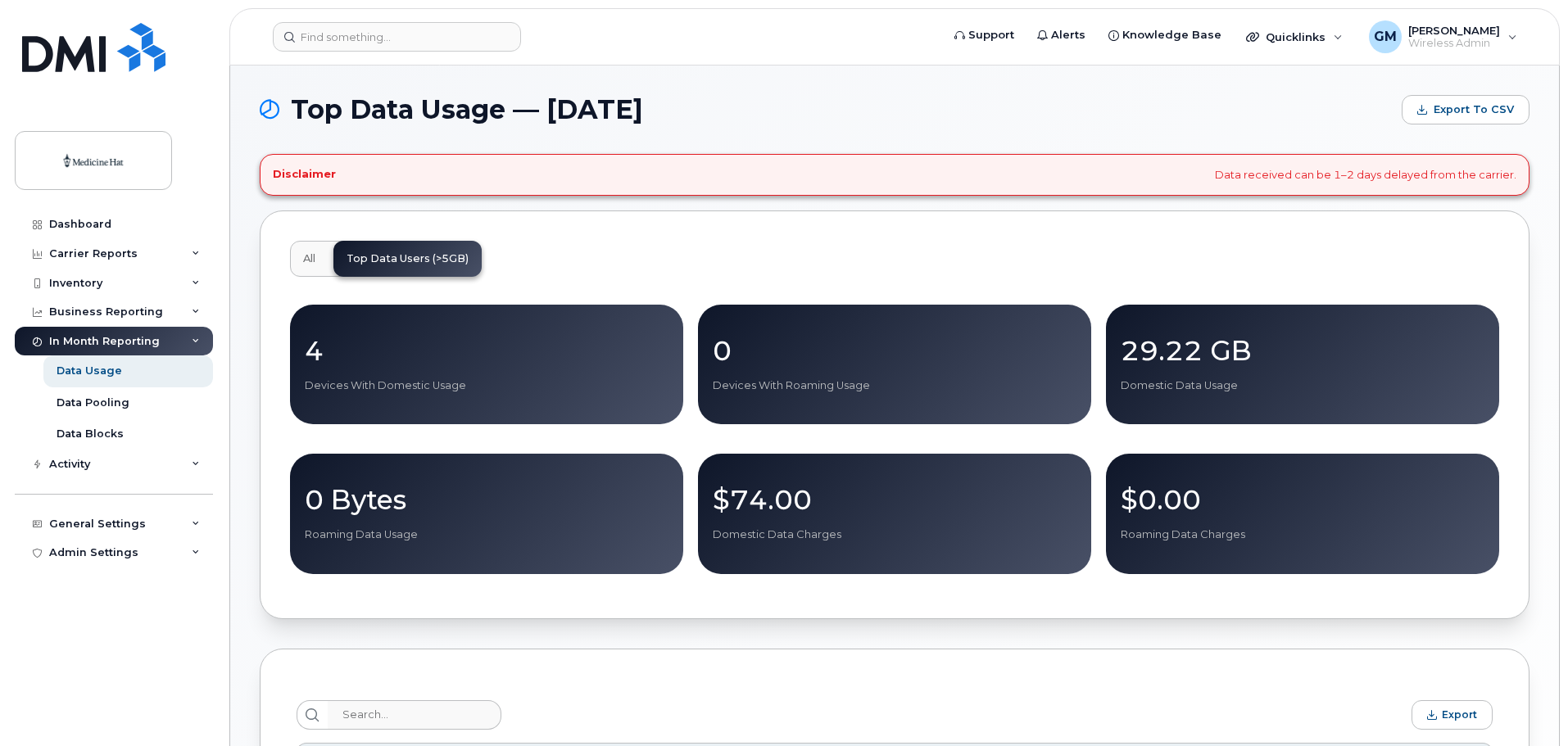
click at [314, 248] on button "All" at bounding box center [309, 259] width 39 height 36
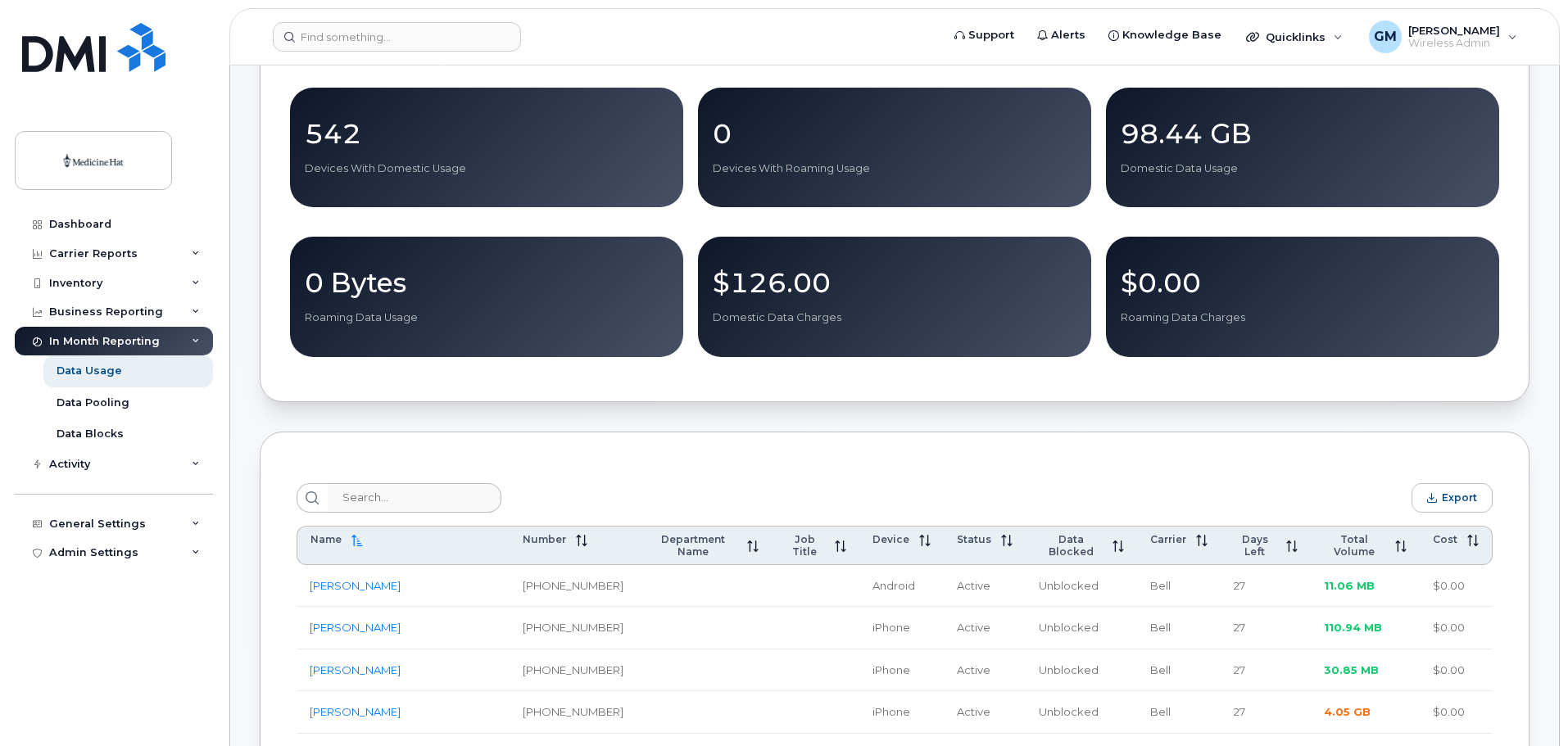
scroll to position [126, 0]
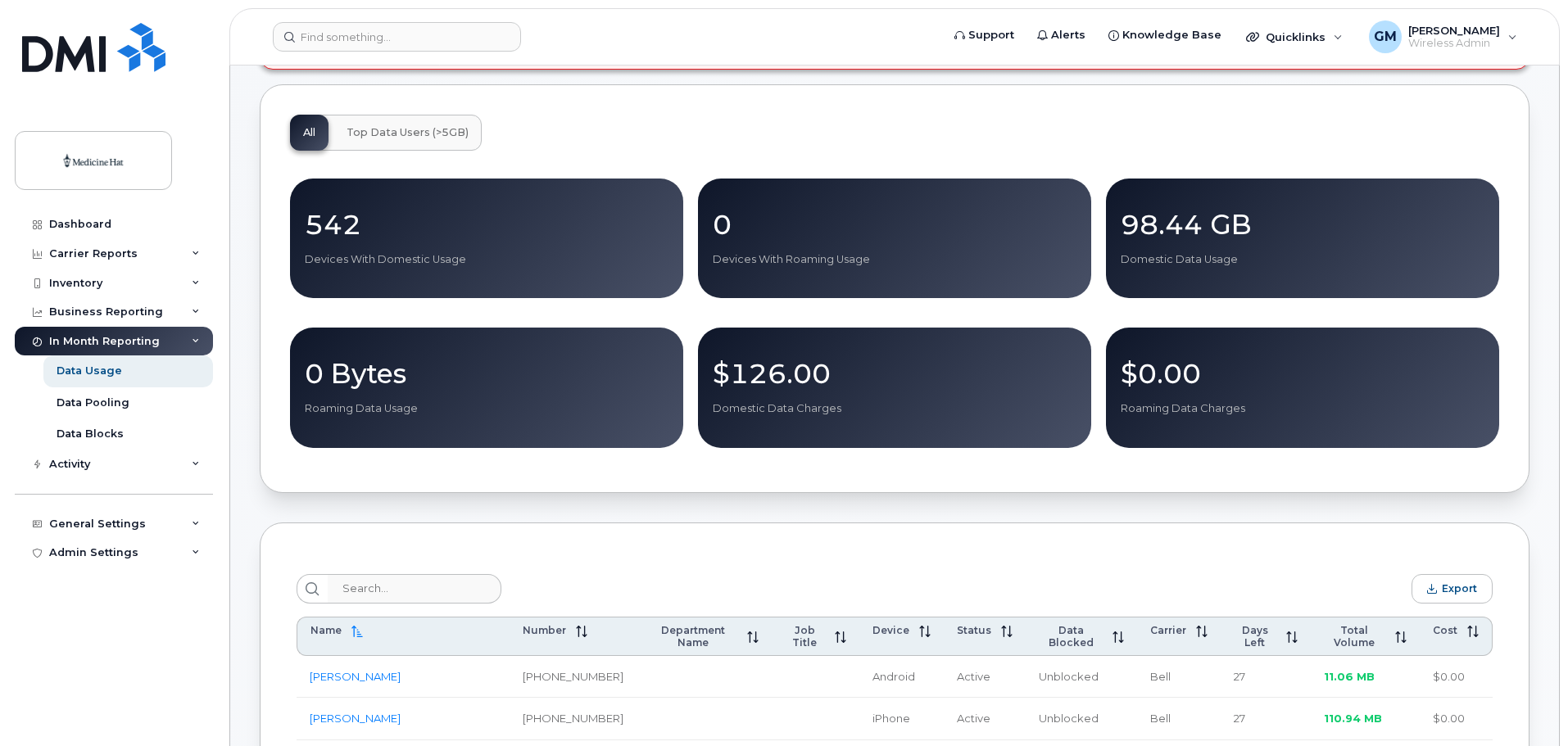
drag, startPoint x: 404, startPoint y: 130, endPoint x: 450, endPoint y: 134, distance: 46.2
click at [404, 131] on span "Top Data Users (>5GB)" at bounding box center [408, 133] width 122 height 13
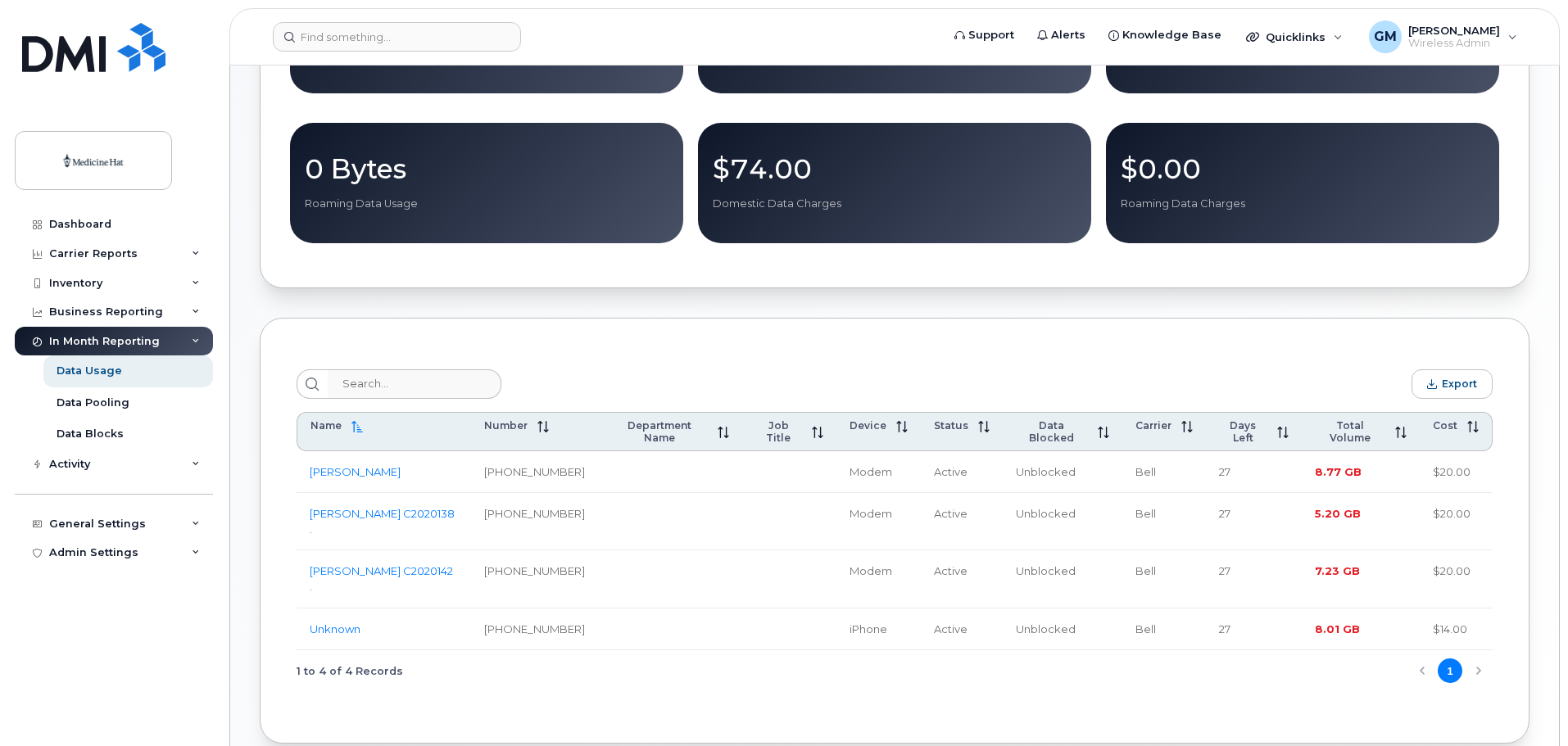
scroll to position [373, 0]
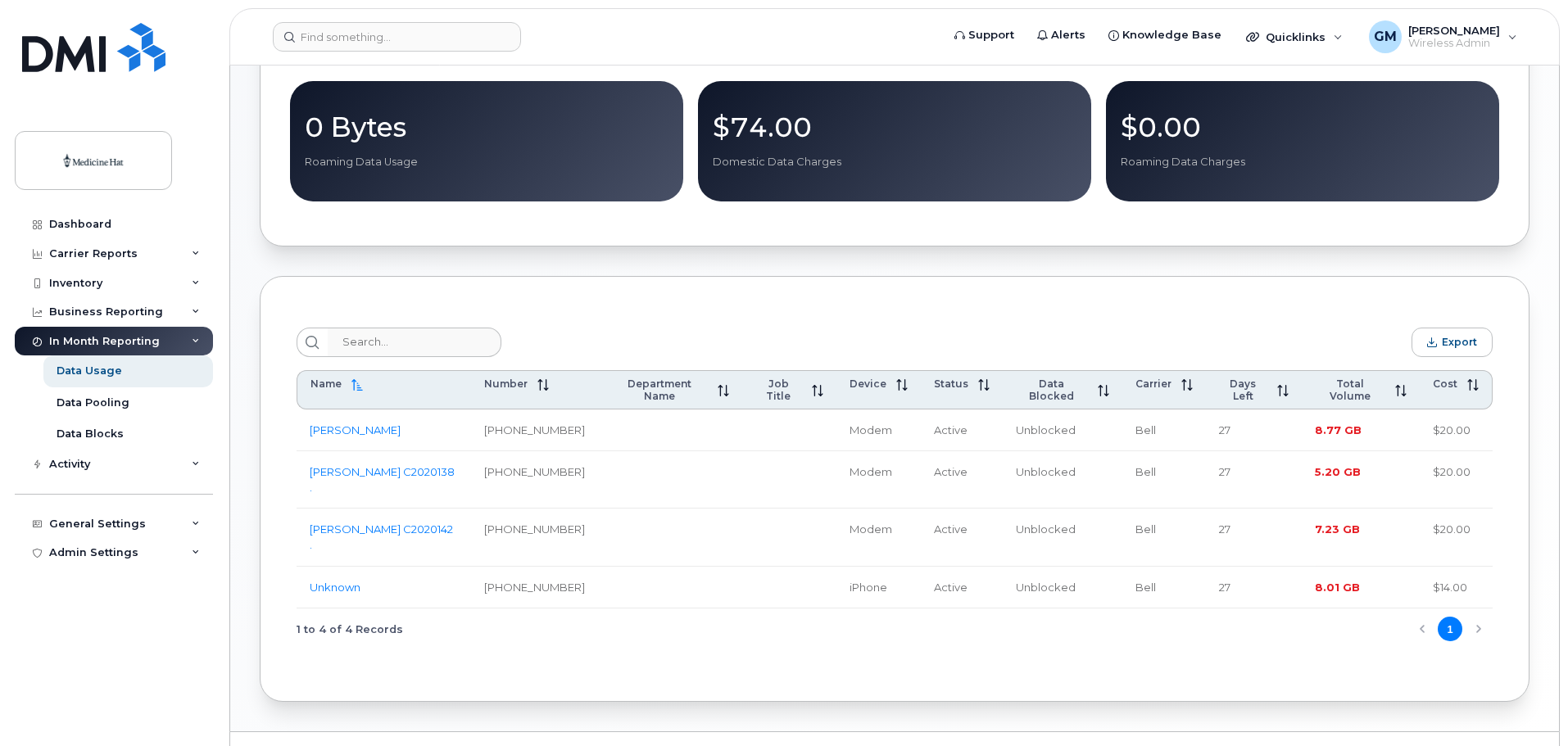
click at [1477, 608] on div "1 to 4 of 4 Records 1" at bounding box center [894, 629] width 1196 height 42
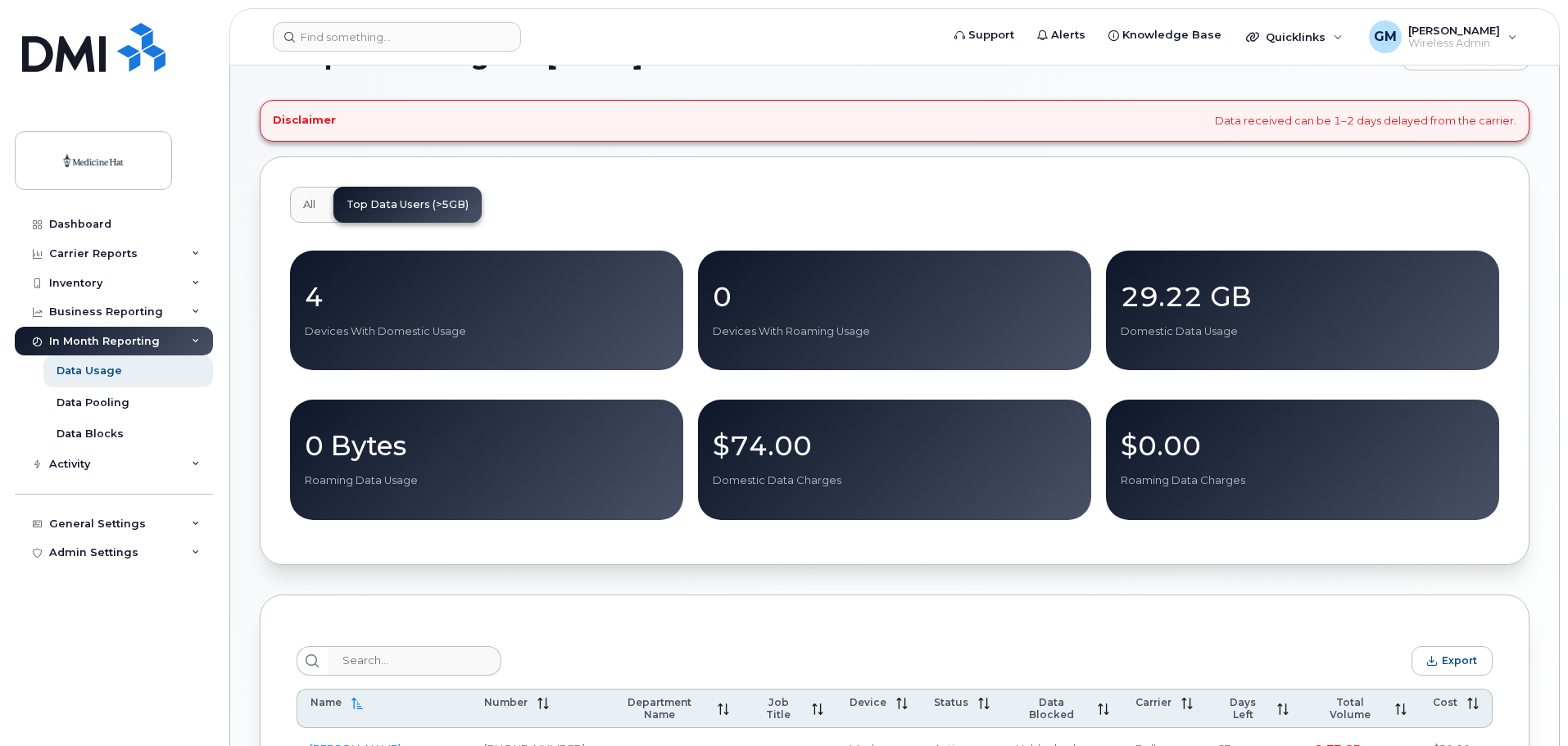
scroll to position [45, 0]
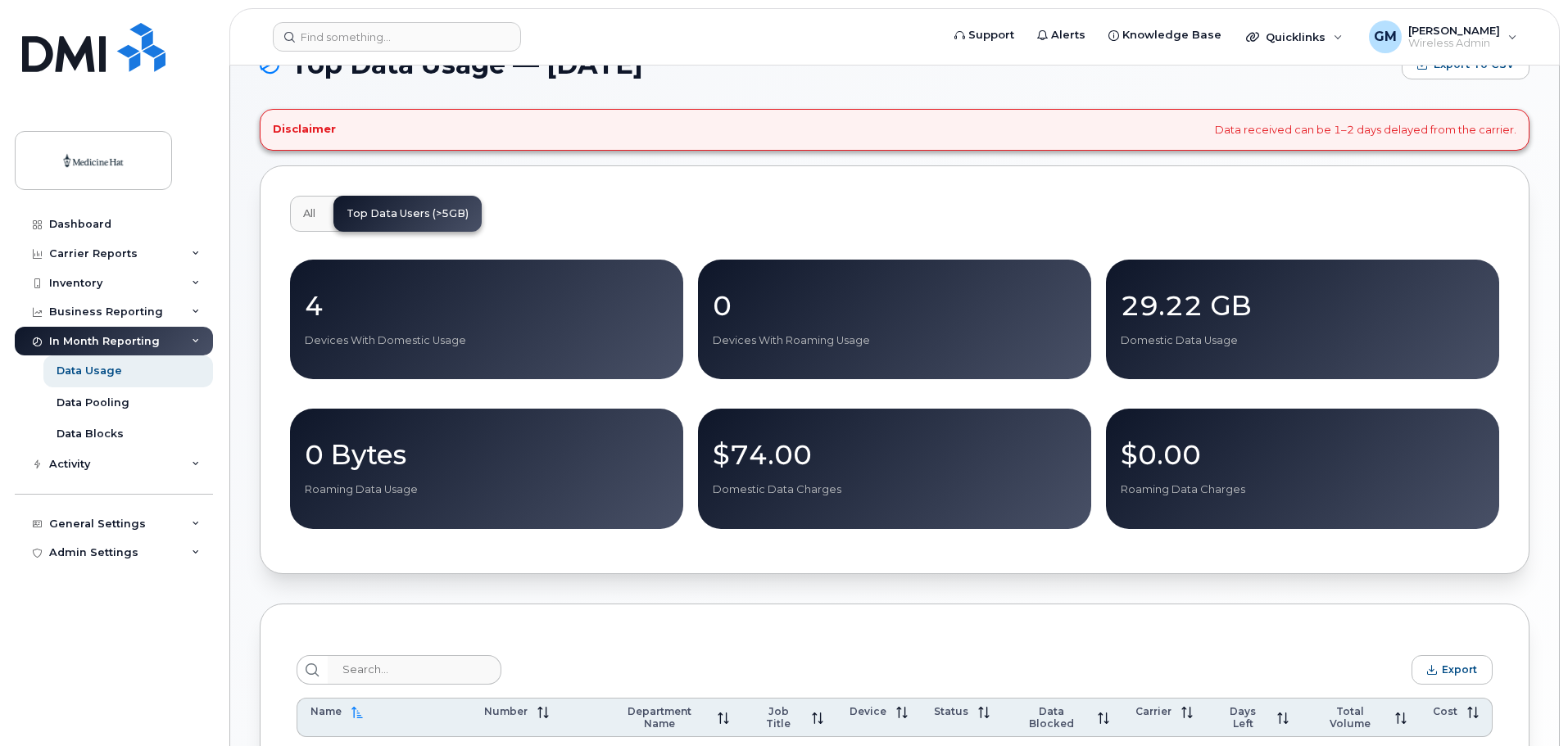
click at [312, 215] on span "All" at bounding box center [309, 214] width 12 height 13
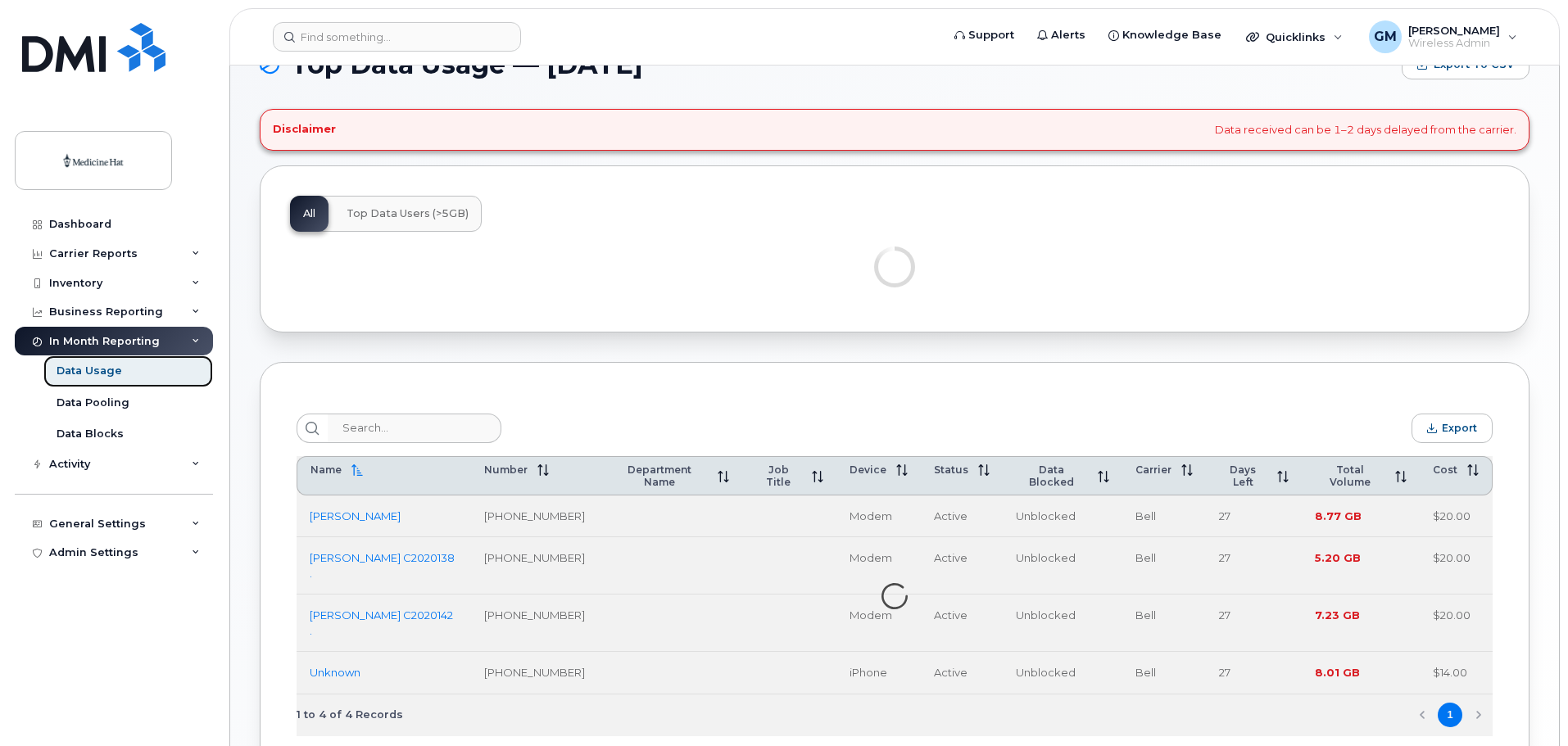
click at [87, 369] on div "Data Usage" at bounding box center [90, 371] width 66 height 15
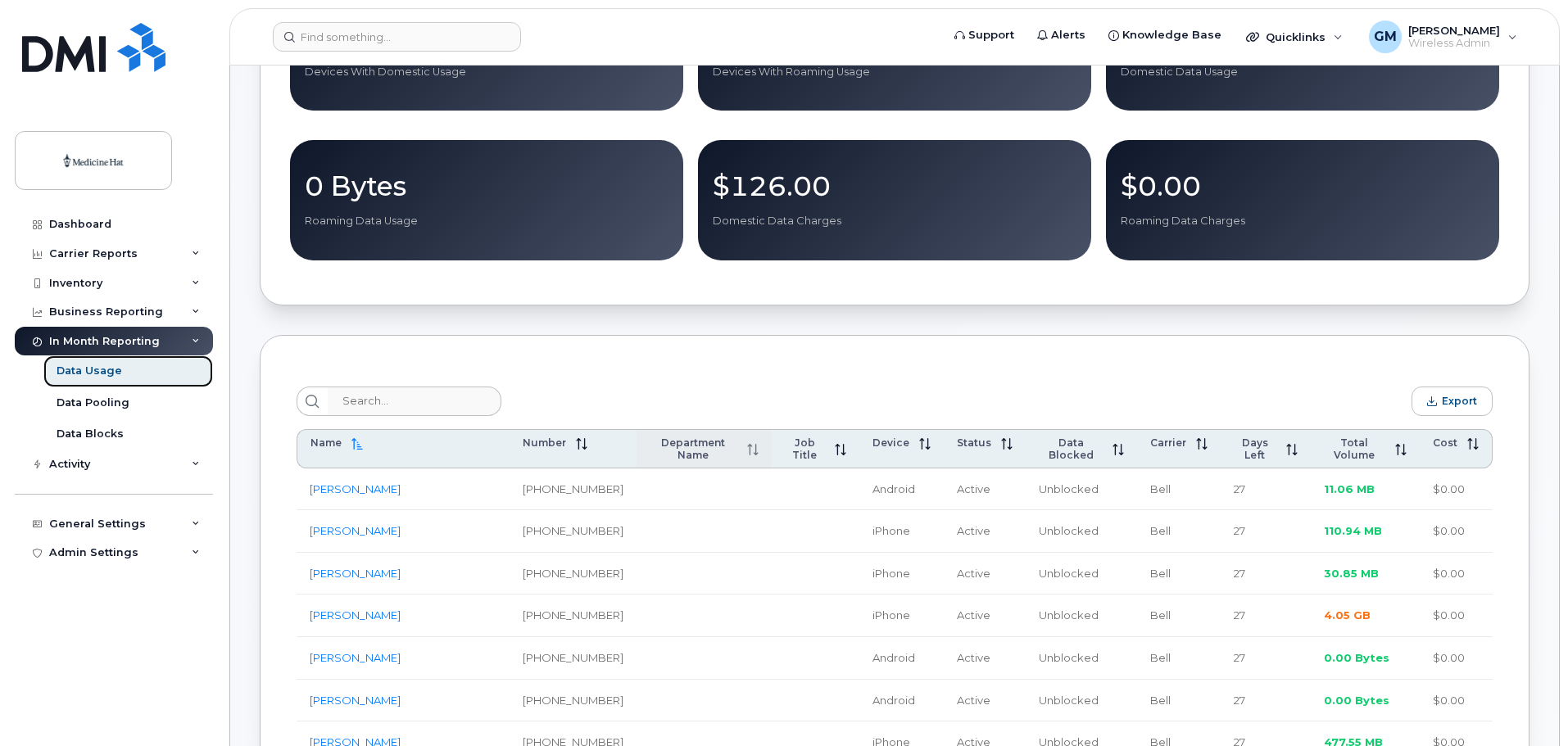
scroll to position [436, 0]
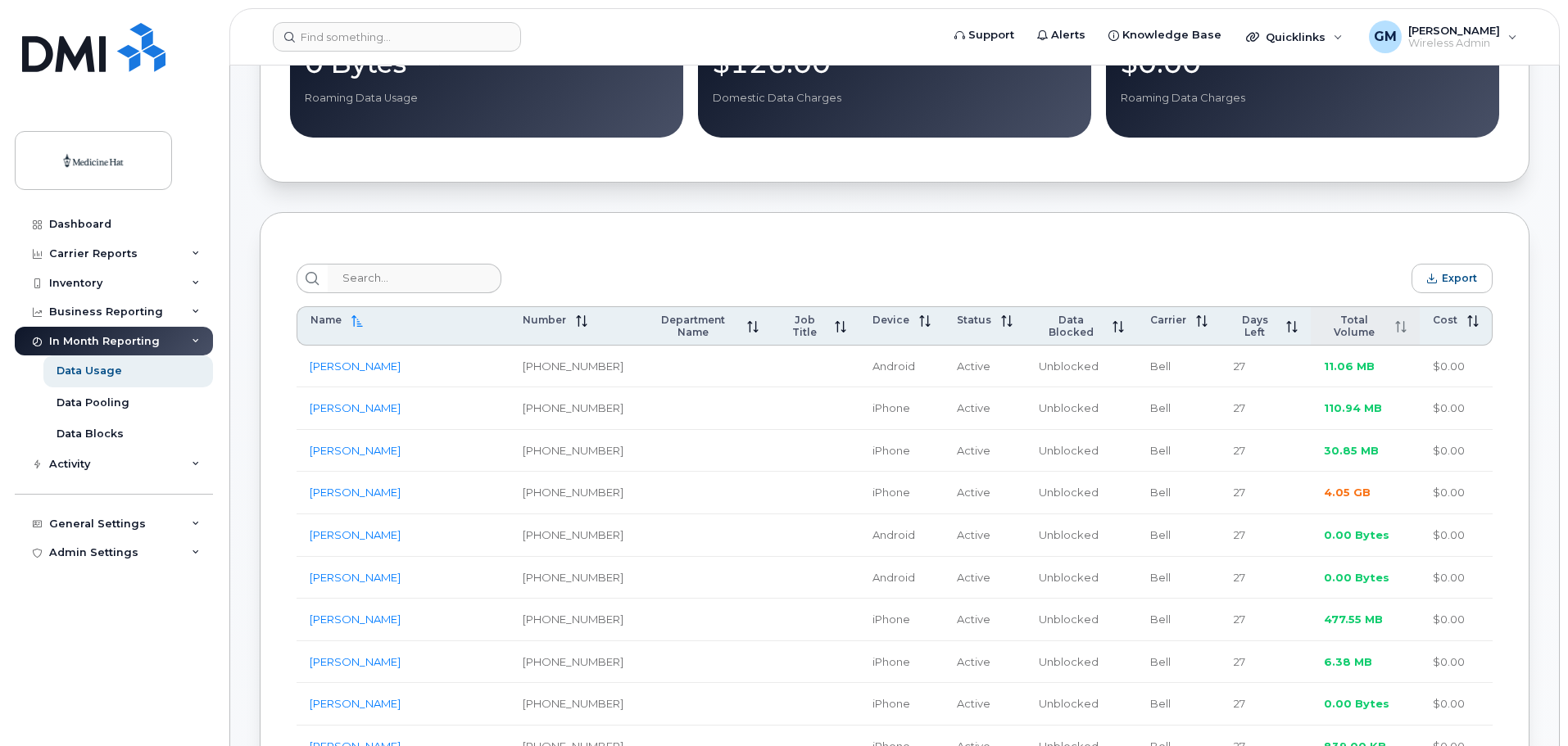
click at [1358, 325] on span "Total Volume" at bounding box center [1354, 326] width 62 height 25
click at [1358, 325] on span "Total Volume" at bounding box center [1351, 326] width 67 height 25
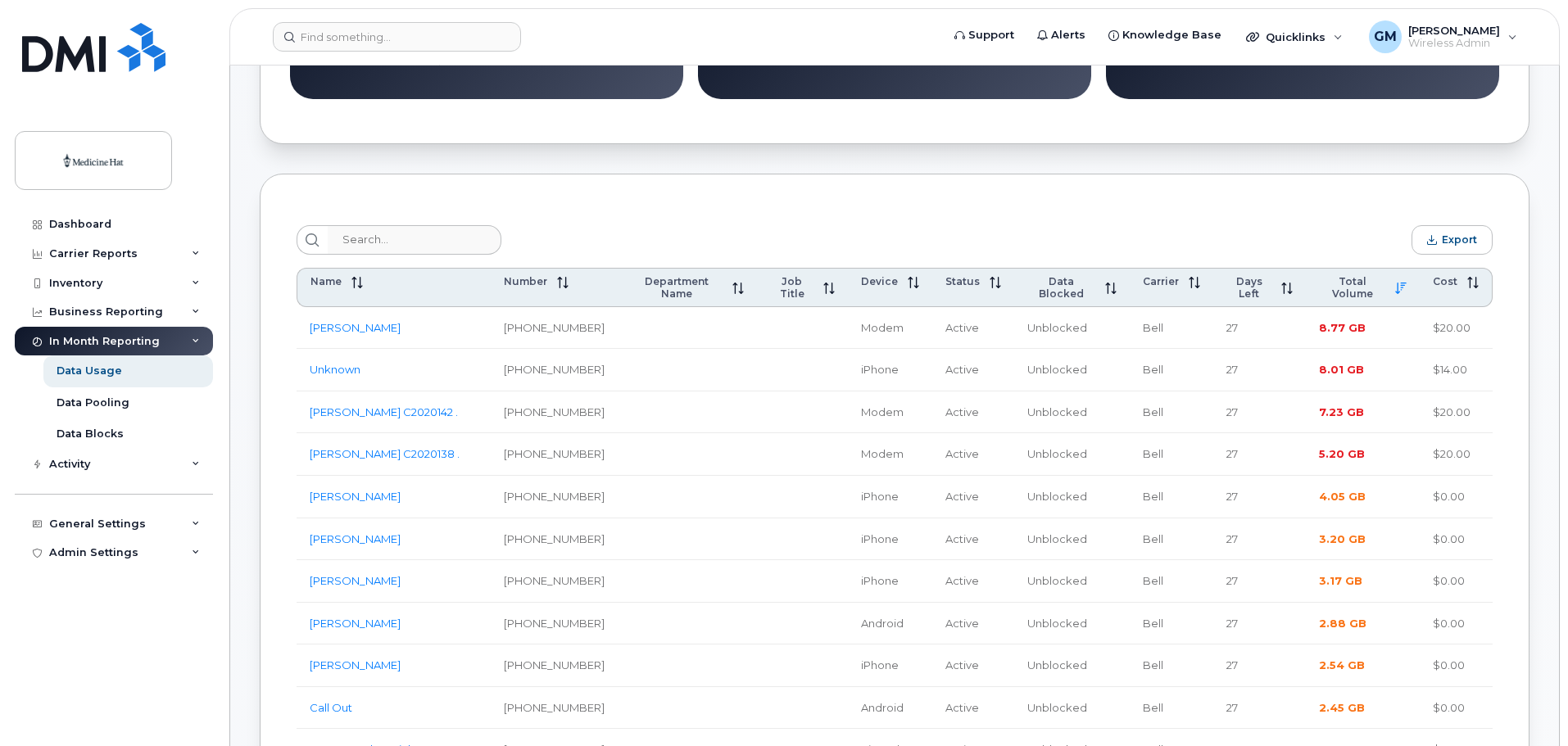
scroll to position [492, 0]
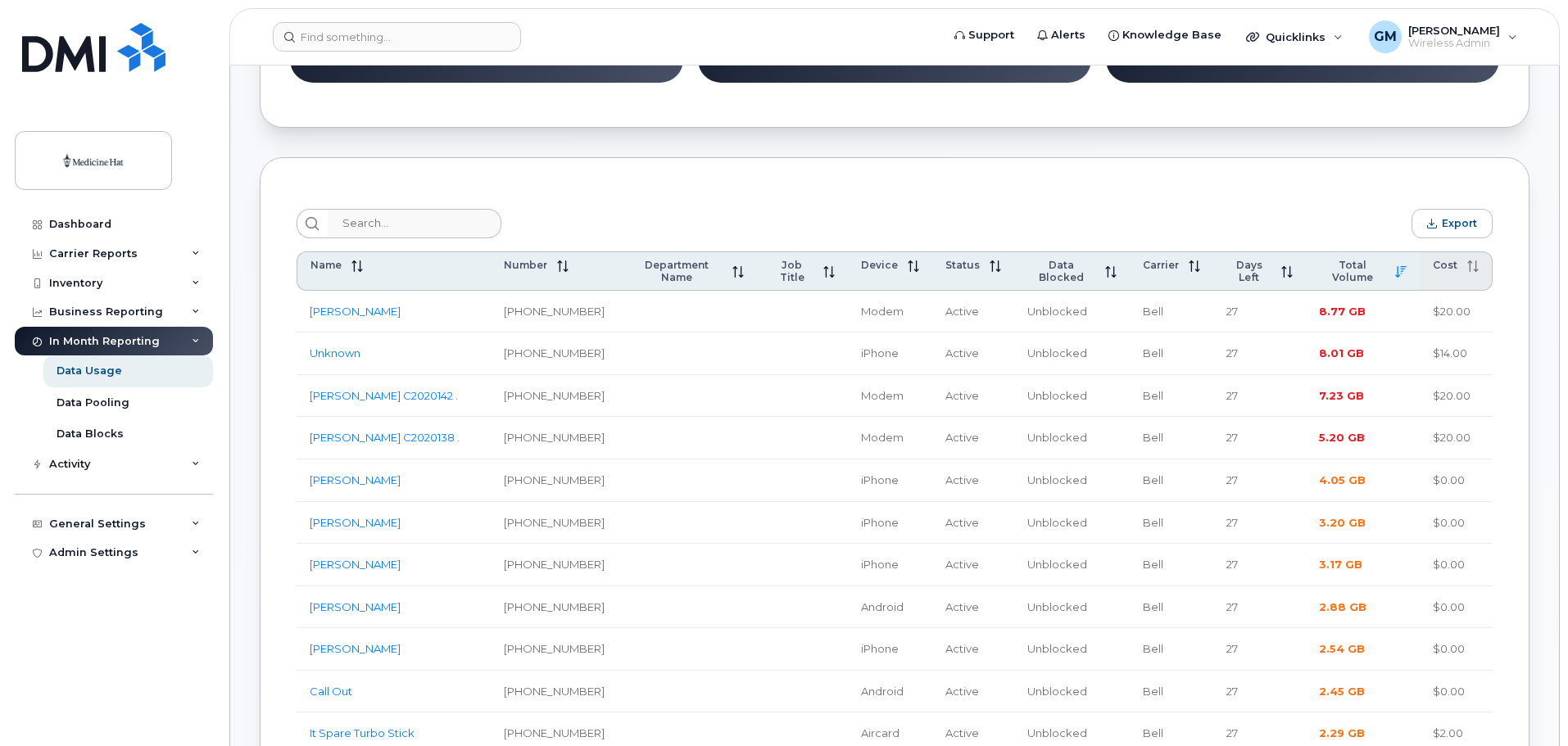
click at [1448, 271] on span "Cost" at bounding box center [1445, 264] width 25 height 12
click at [1457, 272] on span at bounding box center [1468, 265] width 21 height 13
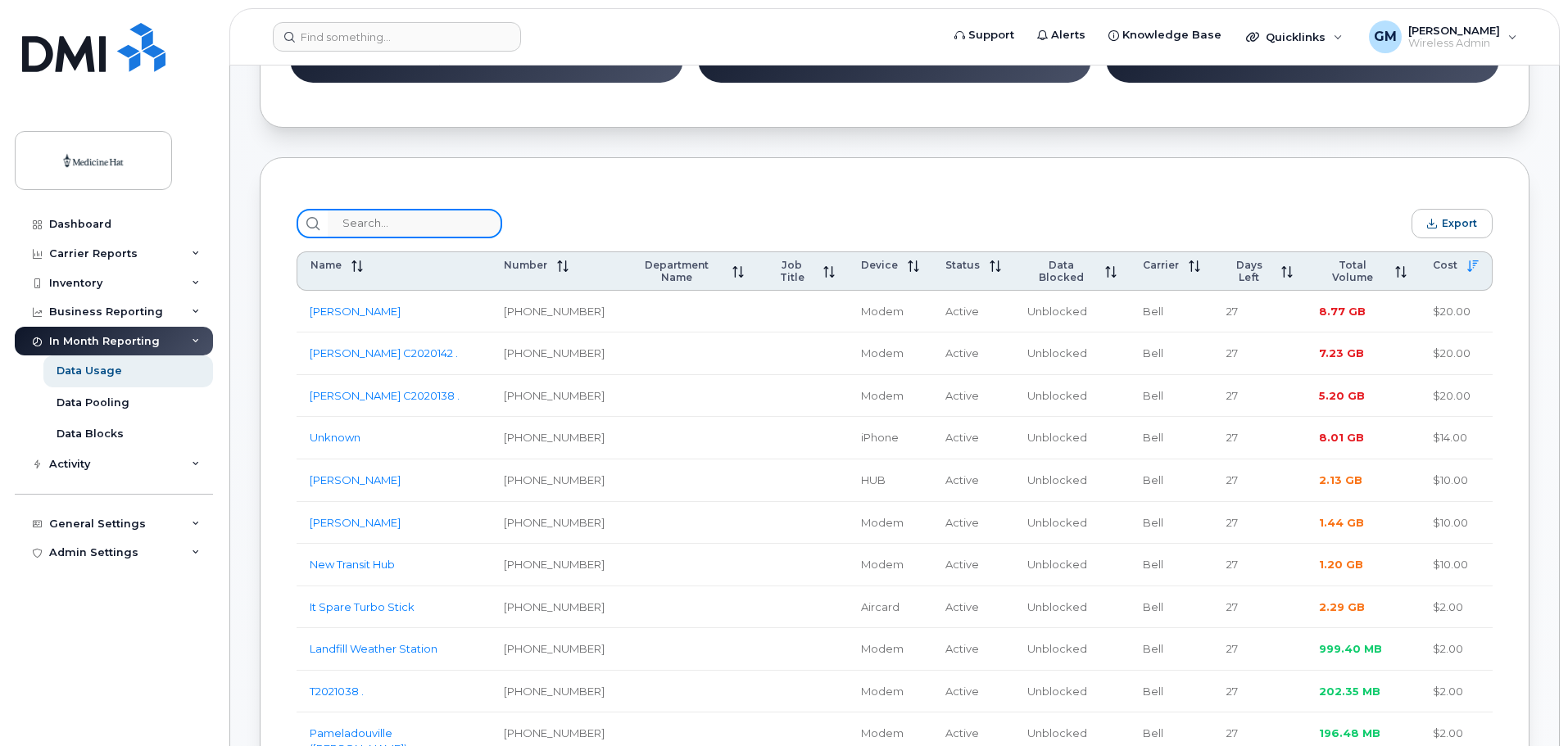
click at [399, 234] on input "search" at bounding box center [415, 224] width 175 height 30
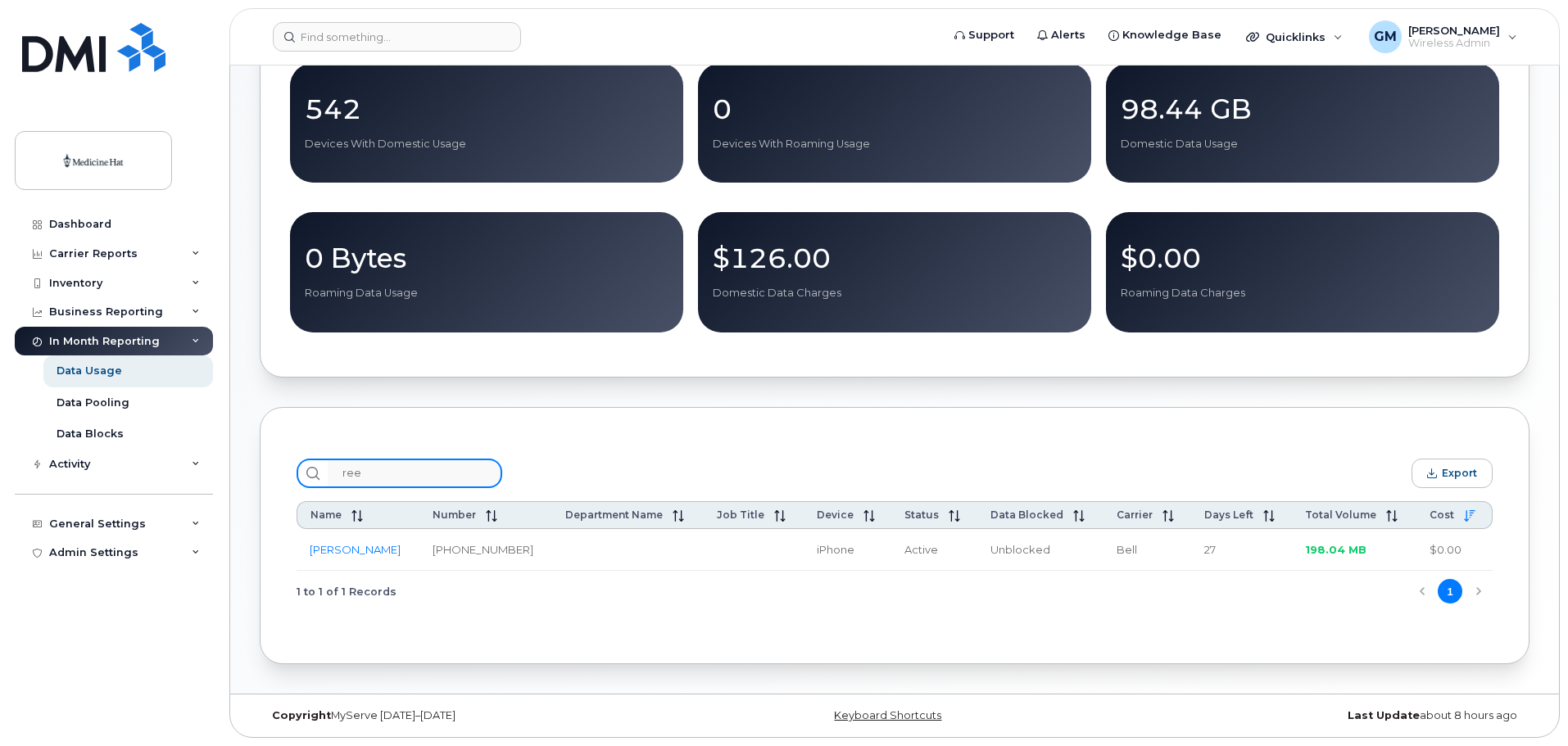
type input "reev"
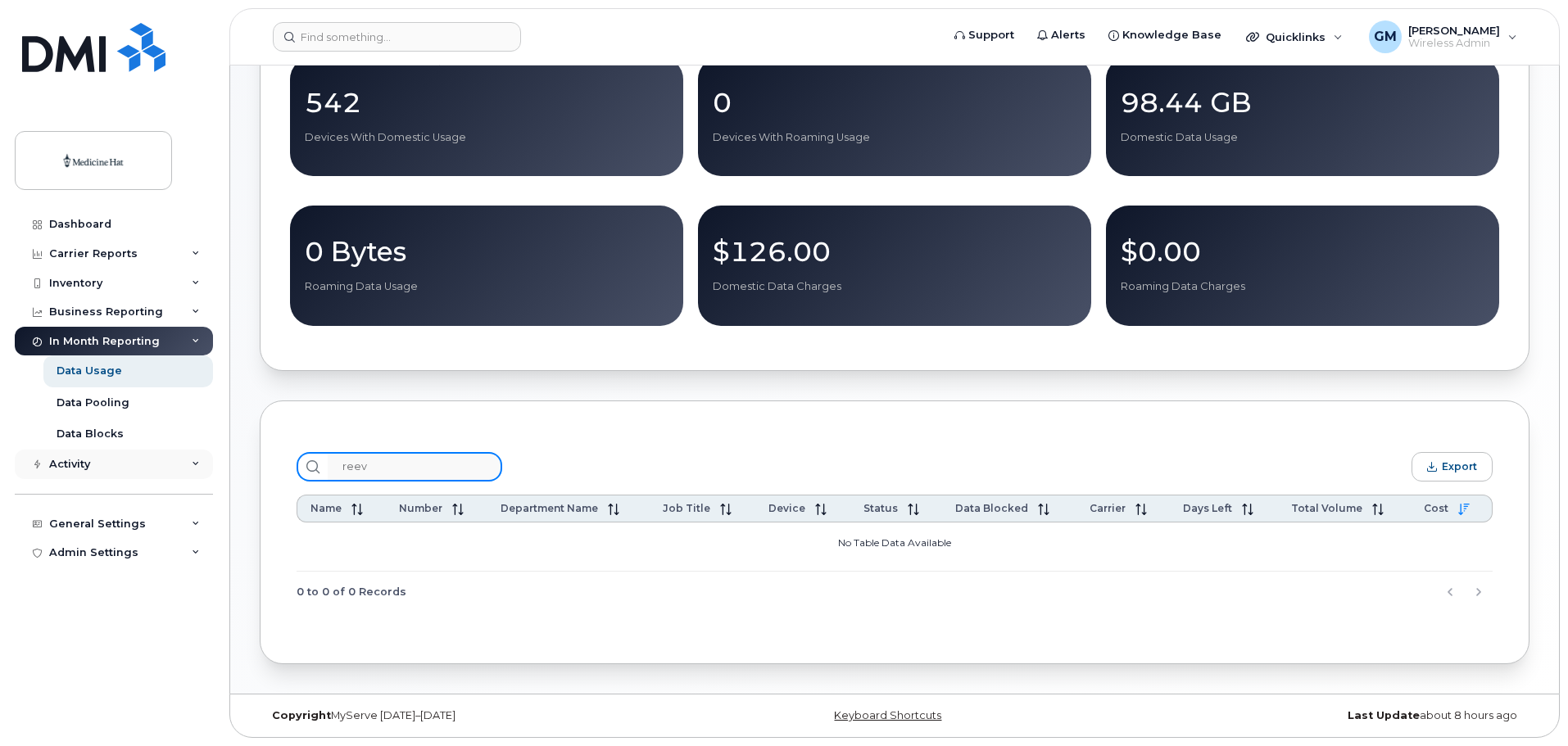
drag, startPoint x: 223, startPoint y: 471, endPoint x: 171, endPoint y: 469, distance: 52.0
click at [230, 469] on div "Support Alerts Knowledge Base Quicklinks Suspend / Cancel Device Change SIM Car…" at bounding box center [894, 255] width 1328 height 876
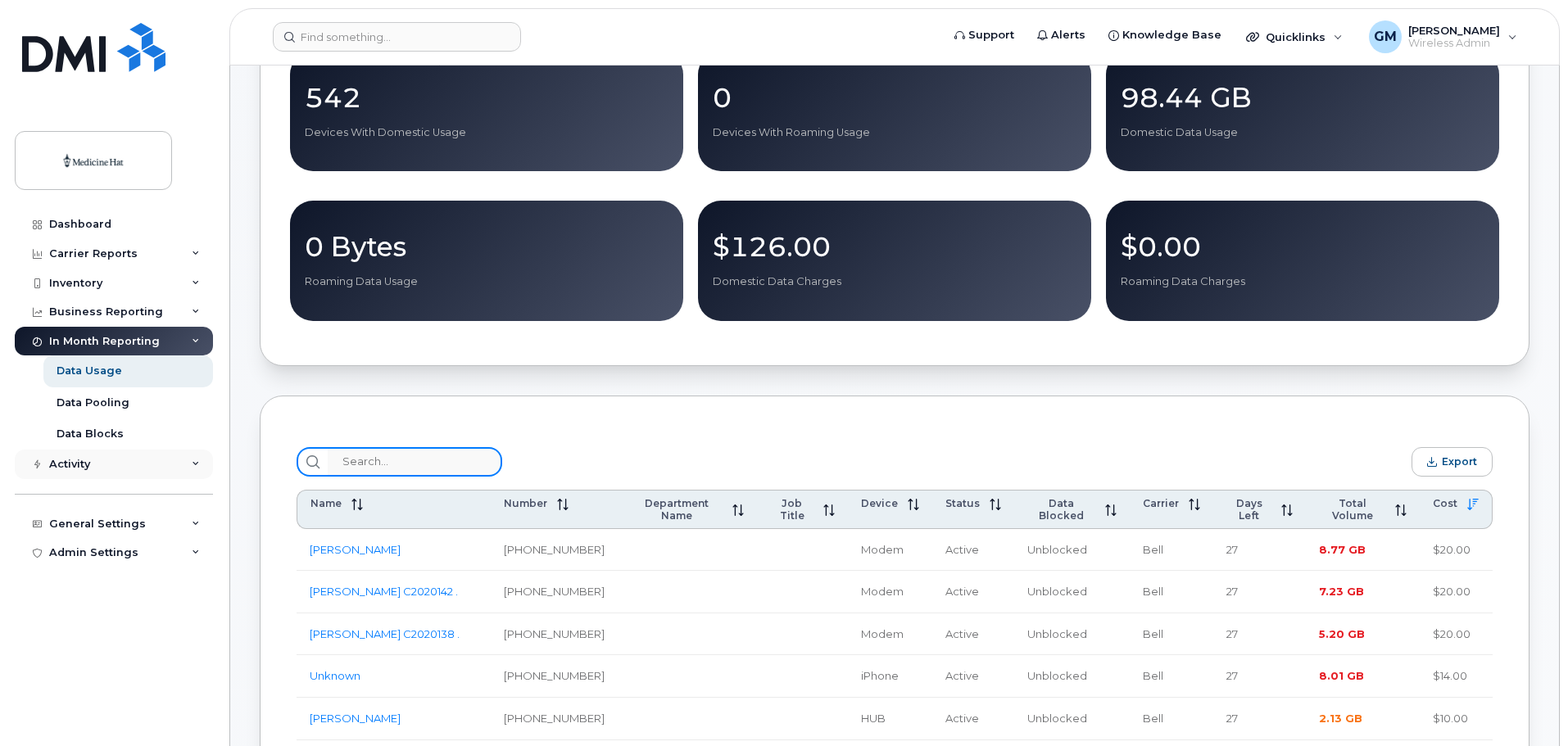
scroll to position [492, 0]
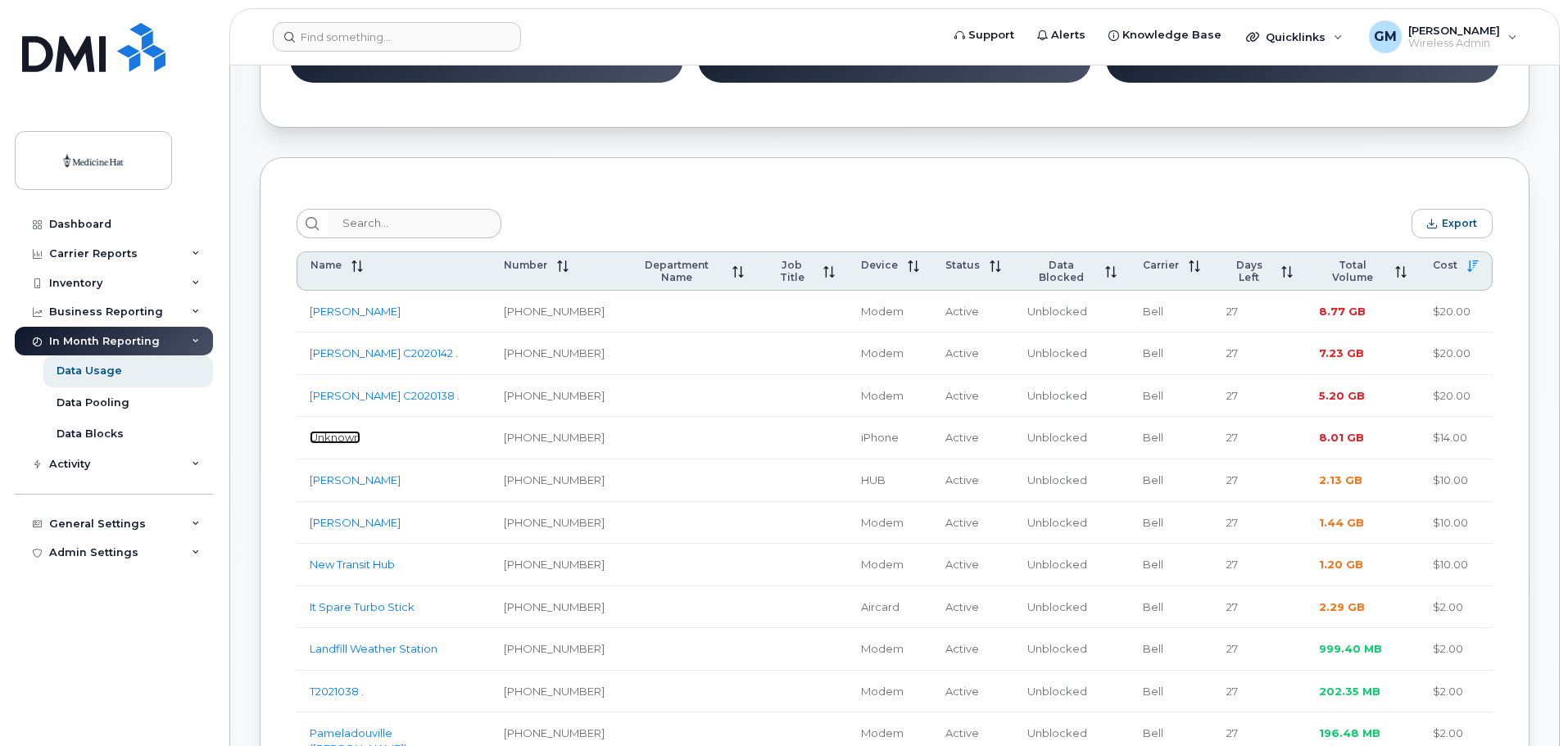
click at [338, 431] on link "Unknown" at bounding box center [335, 437] width 51 height 13
